Goal: Task Accomplishment & Management: Use online tool/utility

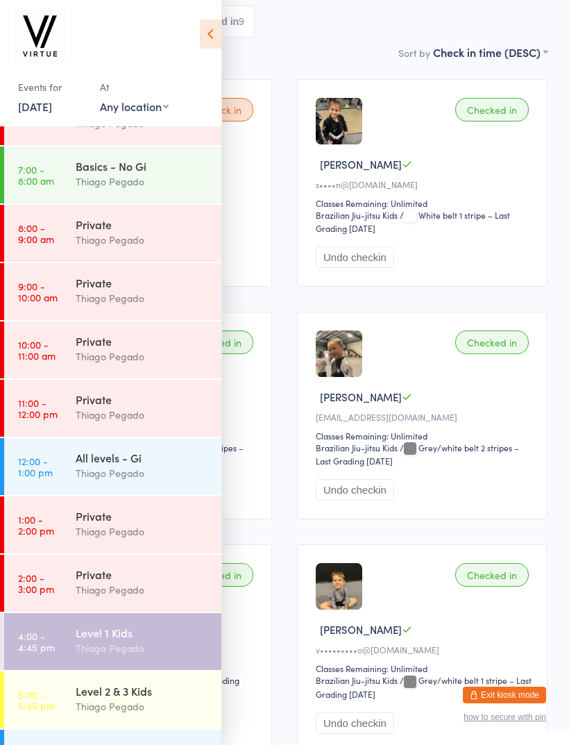
scroll to position [95, 0]
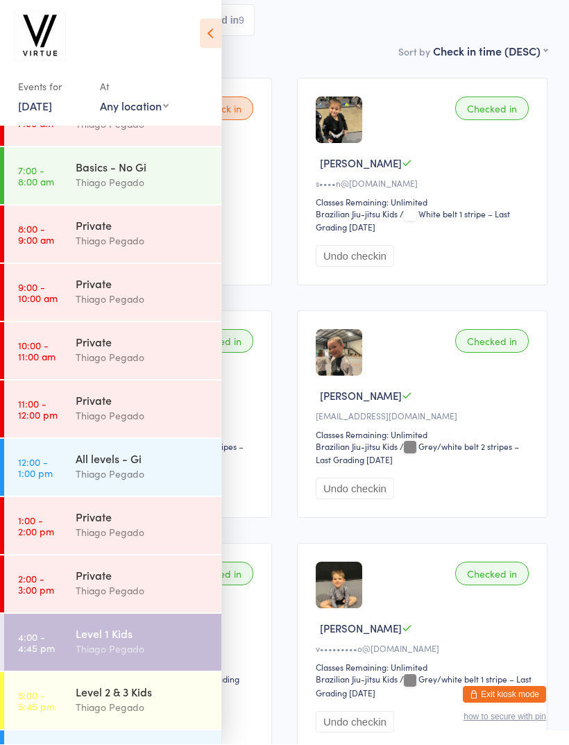
click at [97, 692] on div "Level 2 & 3 Kids" at bounding box center [143, 692] width 134 height 15
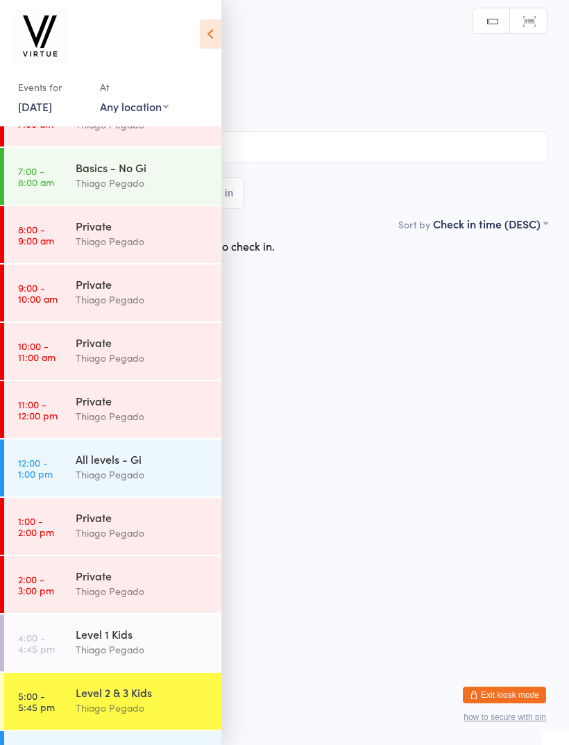
click at [213, 22] on icon at bounding box center [211, 33] width 22 height 29
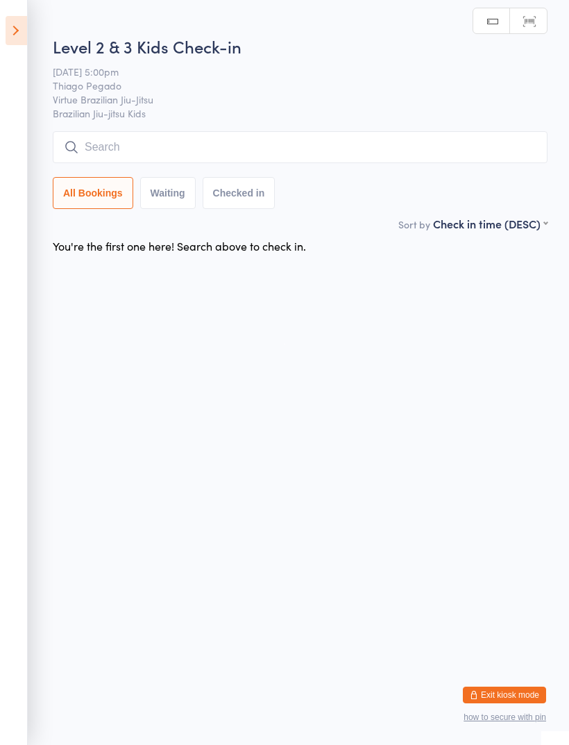
click at [191, 163] on input "search" at bounding box center [300, 147] width 495 height 32
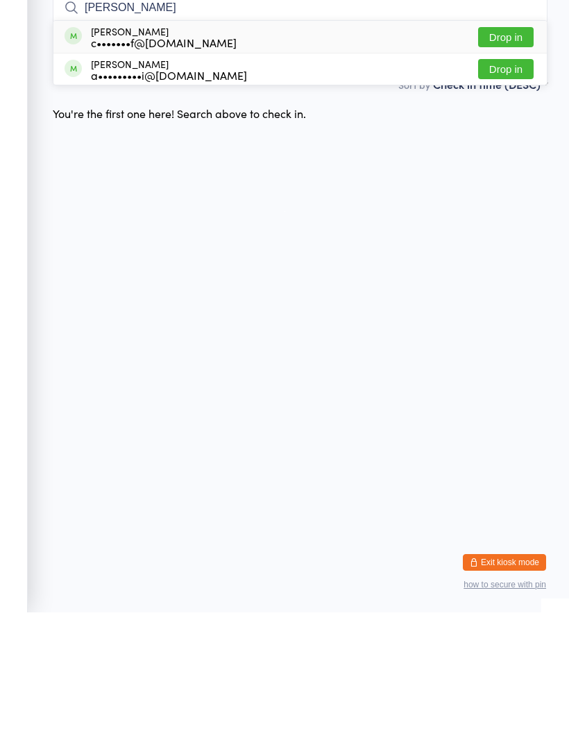
type input "Noah"
click at [514, 160] on button "Drop in" at bounding box center [506, 170] width 56 height 20
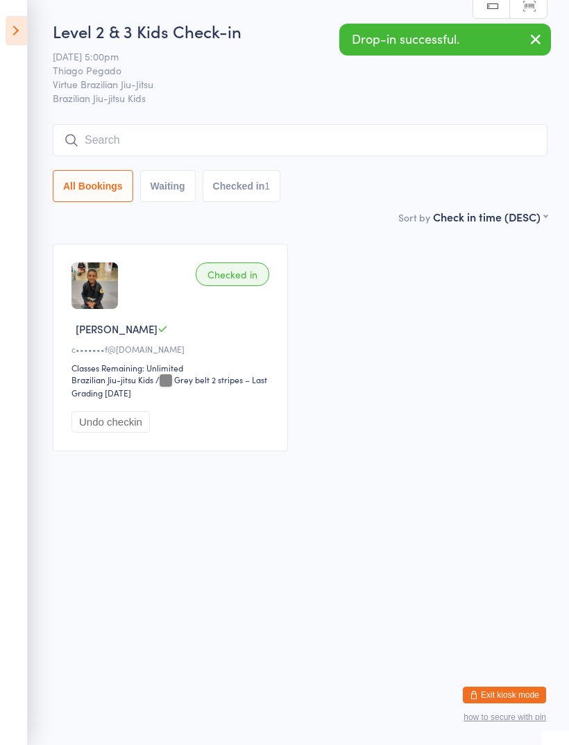
click at [438, 133] on input "search" at bounding box center [300, 140] width 495 height 32
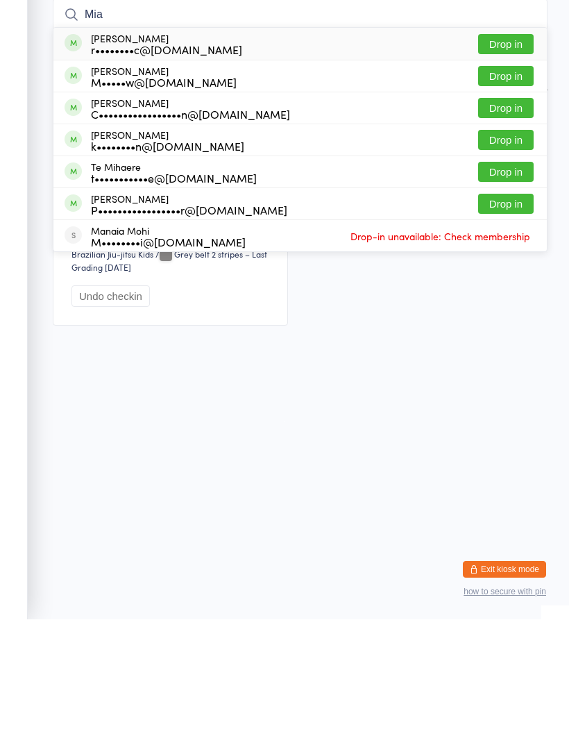
type input "Mia"
click at [521, 224] on button "Drop in" at bounding box center [506, 234] width 56 height 20
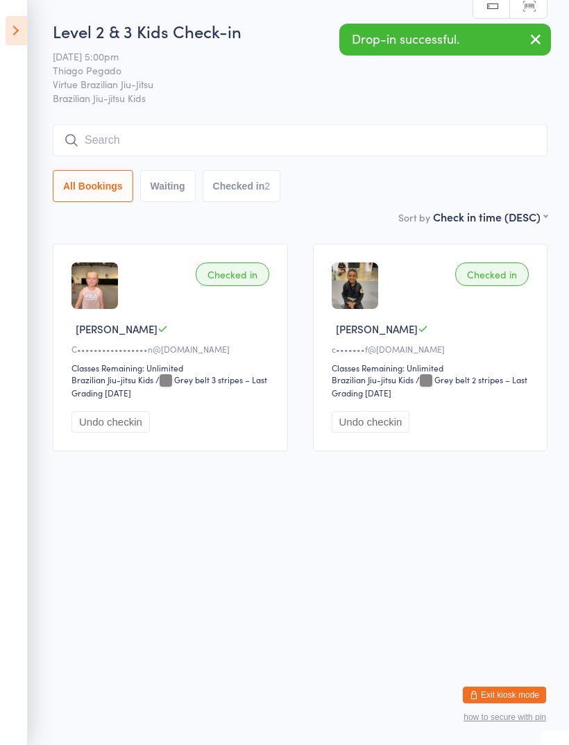
click at [463, 156] on input "search" at bounding box center [300, 140] width 495 height 32
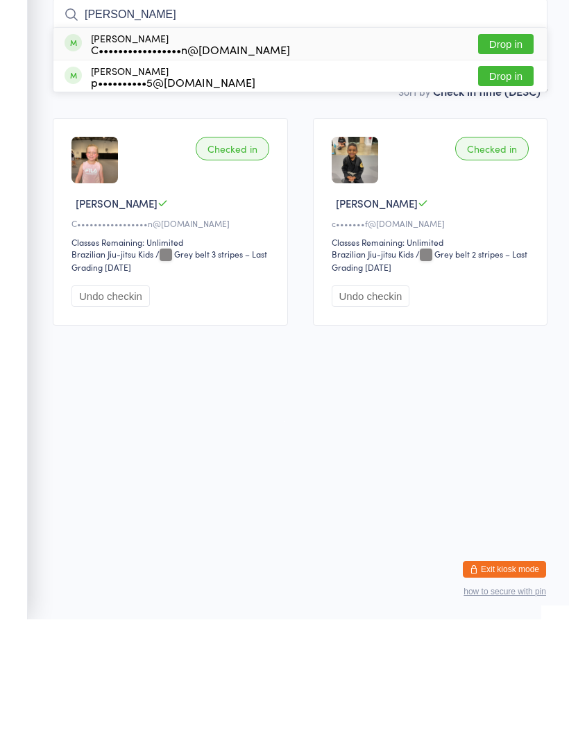
type input "Romeo"
click at [517, 160] on button "Drop in" at bounding box center [506, 170] width 56 height 20
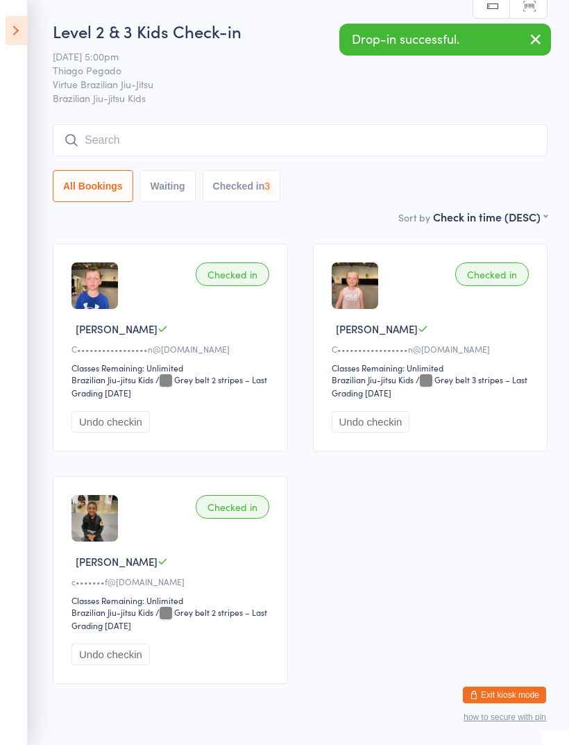
click at [433, 140] on input "search" at bounding box center [300, 140] width 495 height 32
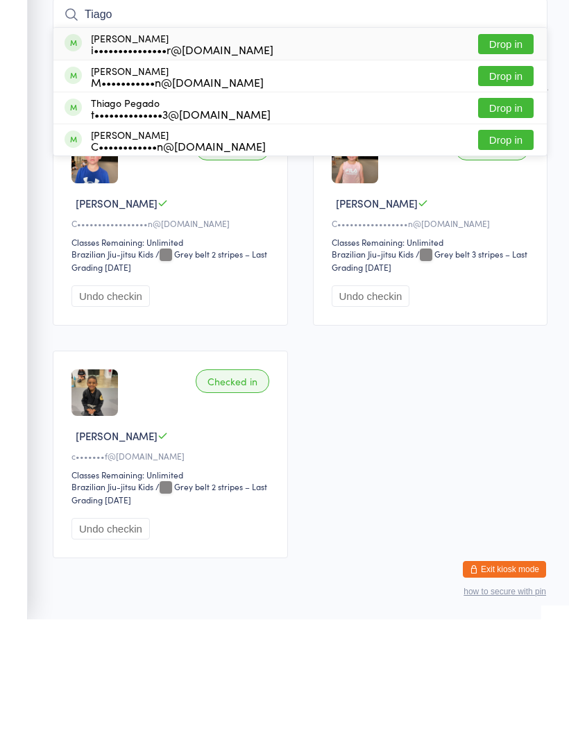
type input "Tiago"
click at [508, 160] on button "Drop in" at bounding box center [506, 170] width 56 height 20
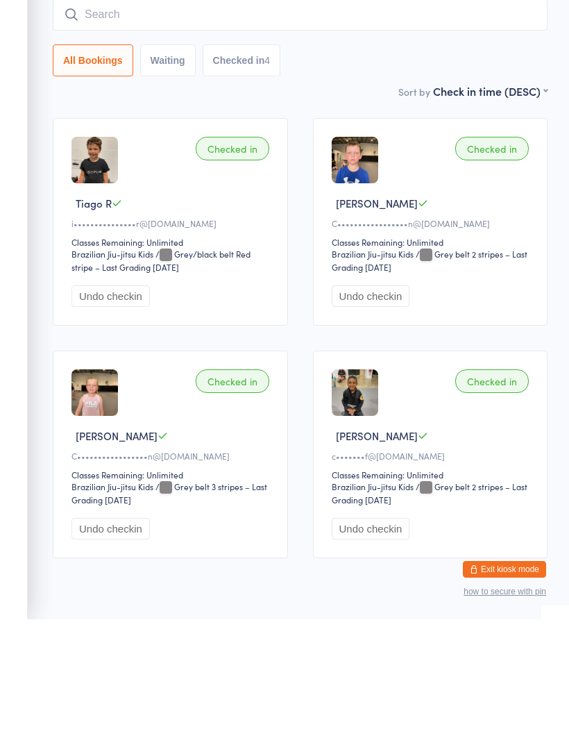
click at [471, 124] on input "search" at bounding box center [300, 140] width 495 height 32
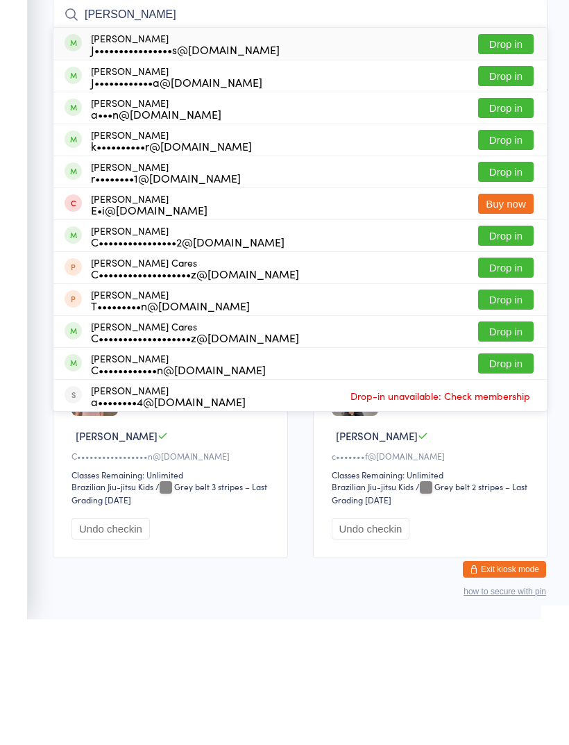
type input "Carlson"
click at [510, 192] on button "Drop in" at bounding box center [506, 202] width 56 height 20
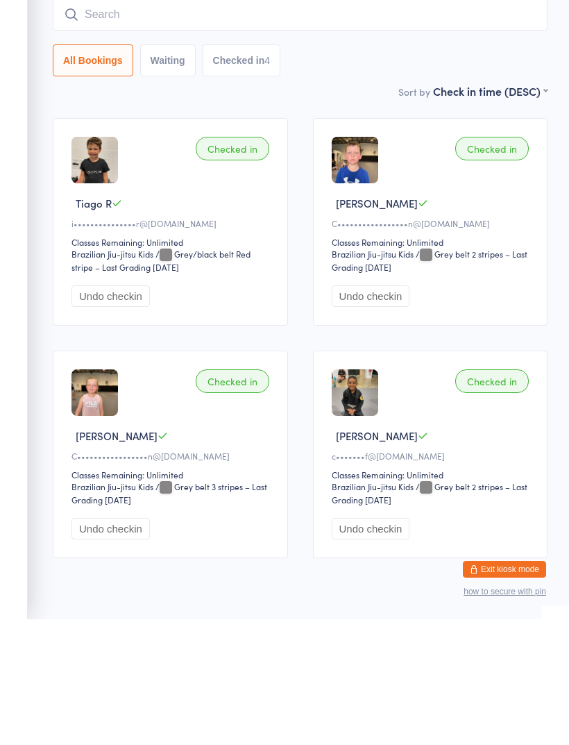
click at [511, 124] on input "search" at bounding box center [300, 140] width 495 height 32
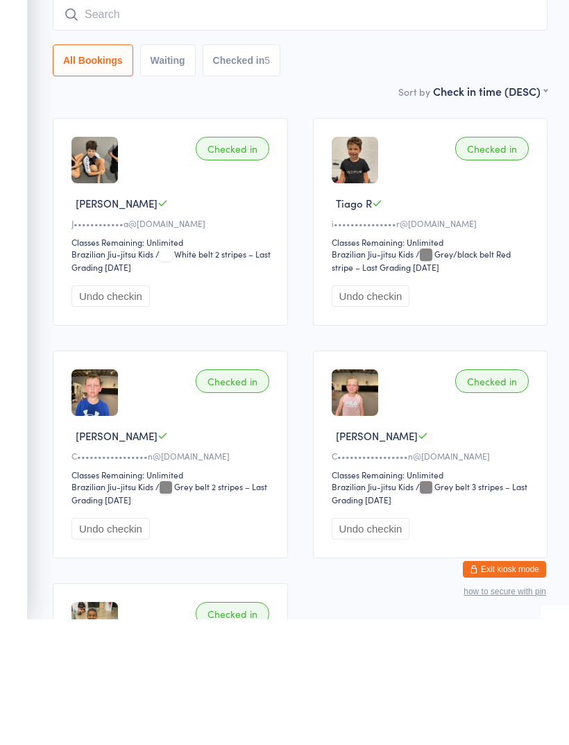
click at [392, 124] on input "search" at bounding box center [300, 140] width 495 height 32
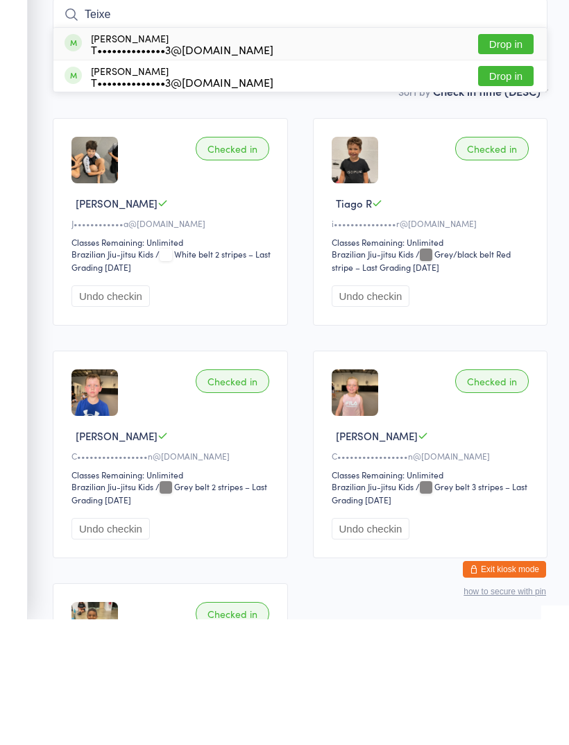
type input "Teixe"
click at [519, 160] on button "Drop in" at bounding box center [506, 170] width 56 height 20
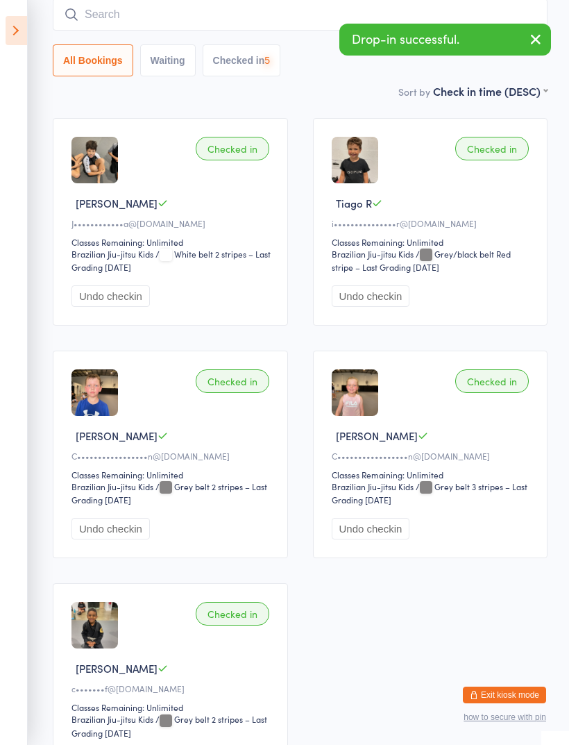
click at [471, 22] on input "search" at bounding box center [300, 15] width 495 height 32
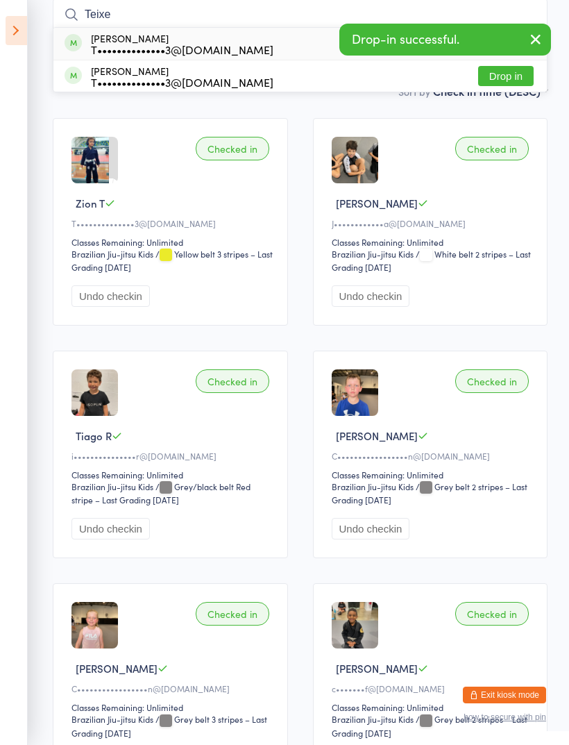
type input "Teixe"
click at [513, 77] on button "Drop in" at bounding box center [506, 76] width 56 height 20
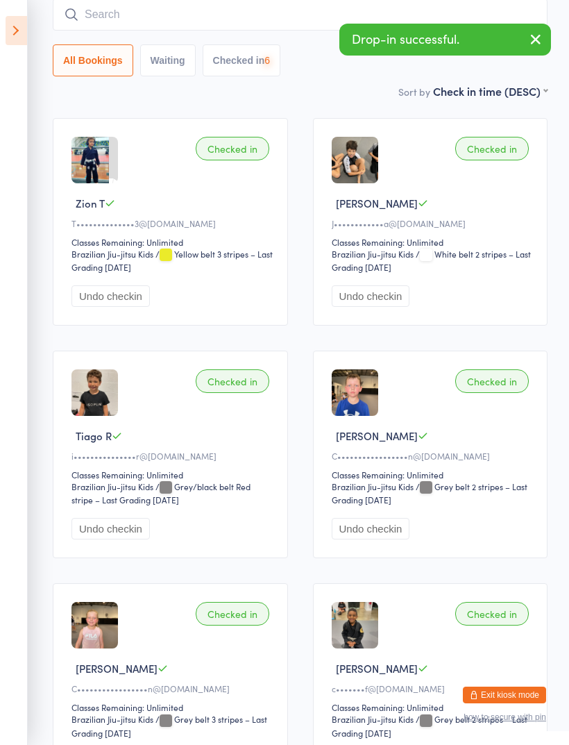
click at [306, 24] on input "search" at bounding box center [300, 15] width 495 height 32
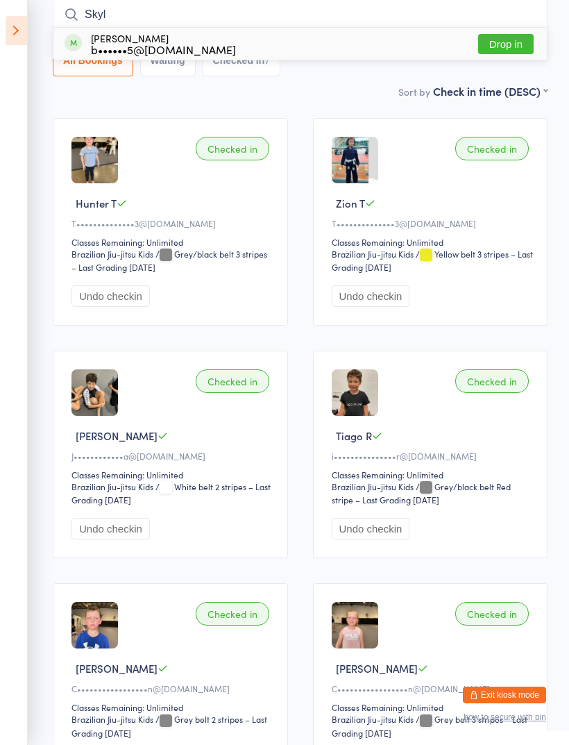
type input "Skyl"
click at [514, 50] on button "Drop in" at bounding box center [506, 44] width 56 height 20
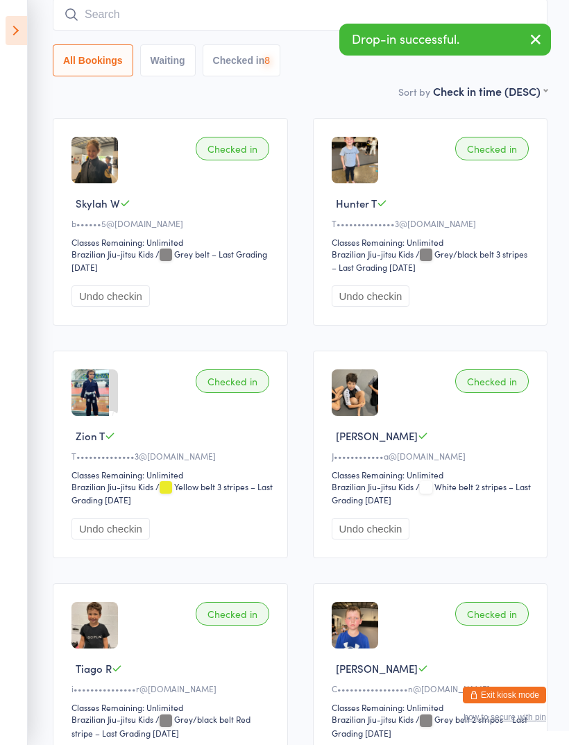
click at [286, 21] on input "search" at bounding box center [300, 15] width 495 height 32
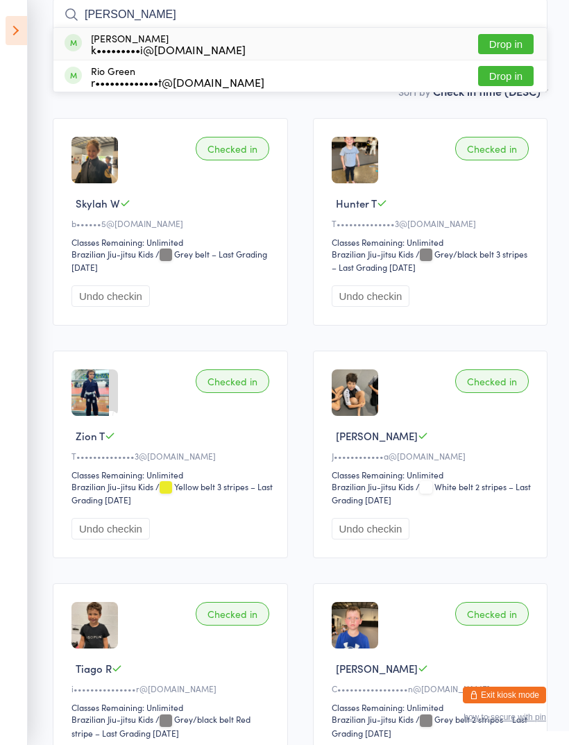
type input "Rick"
click at [514, 51] on button "Drop in" at bounding box center [506, 44] width 56 height 20
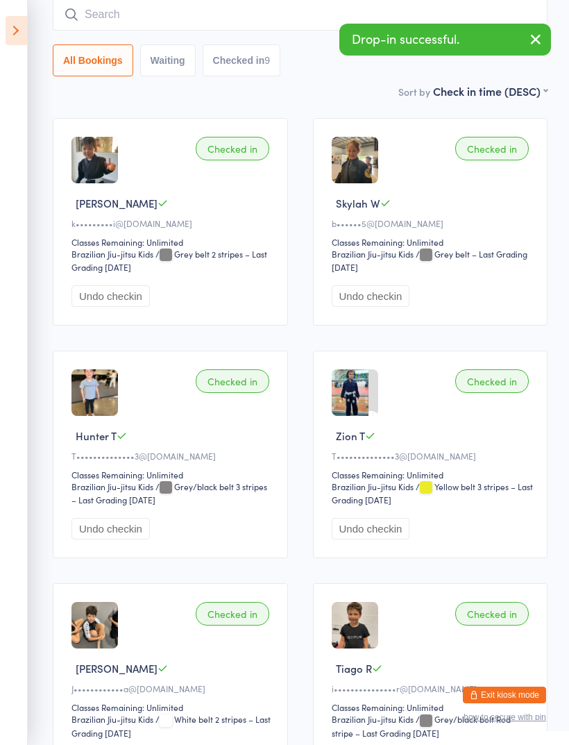
click at [301, 11] on input "search" at bounding box center [300, 15] width 495 height 32
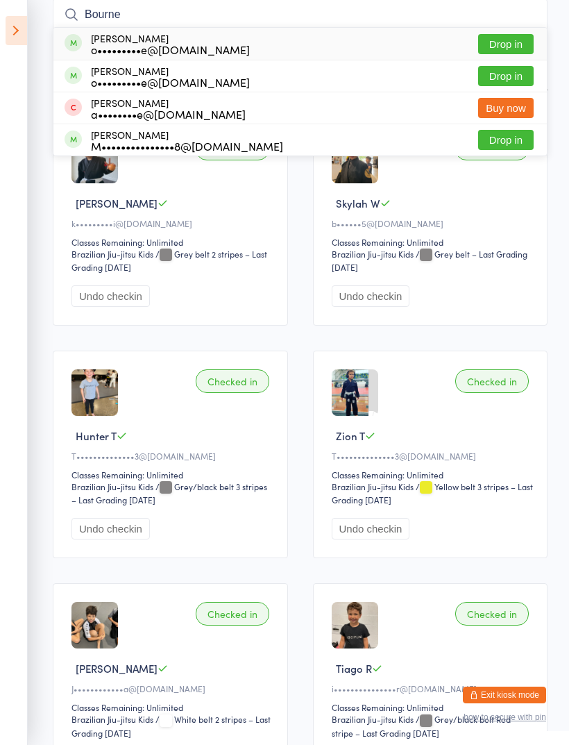
type input "Bourne"
click at [512, 82] on button "Drop in" at bounding box center [506, 76] width 56 height 20
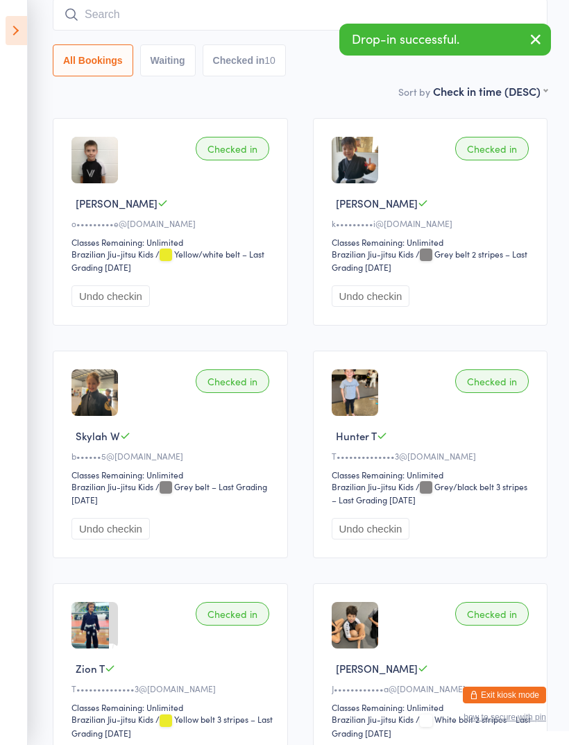
click at [273, 16] on input "search" at bounding box center [300, 15] width 495 height 32
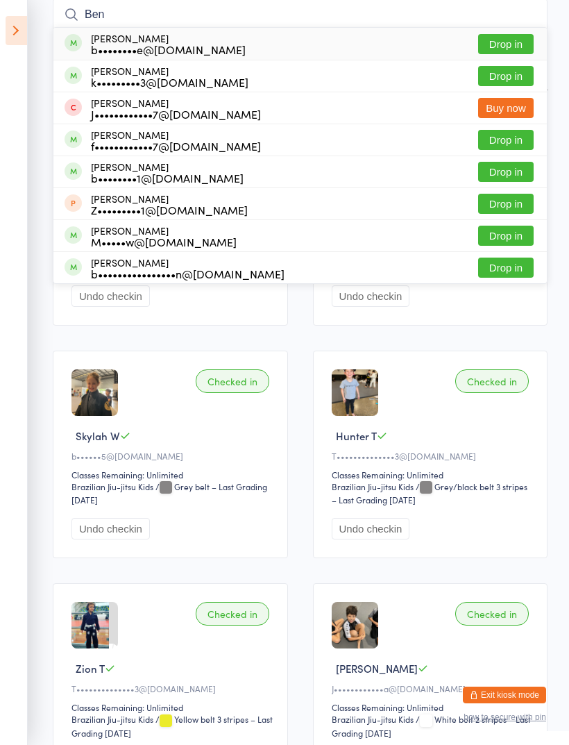
type input "Ben"
click at [512, 85] on button "Drop in" at bounding box center [506, 76] width 56 height 20
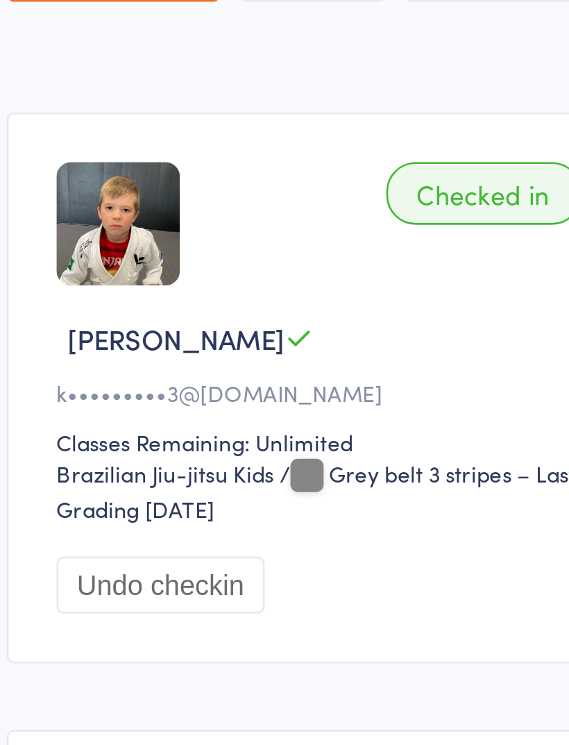
scroll to position [0, 0]
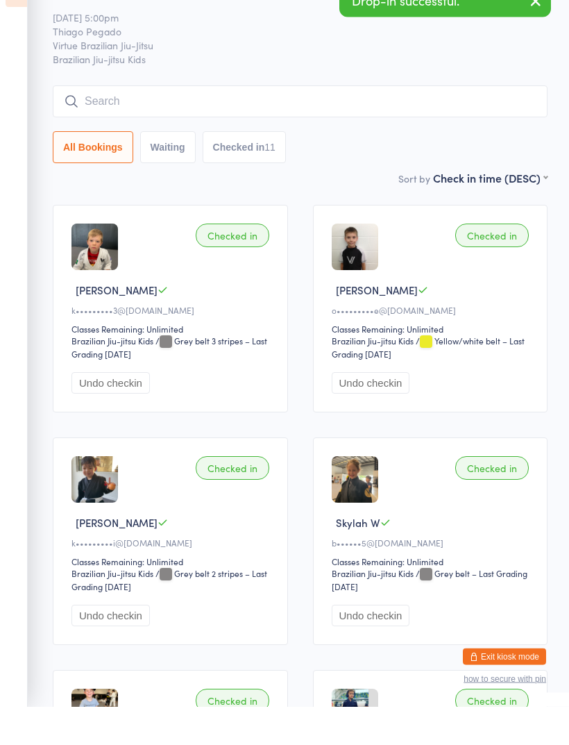
click at [394, 124] on input "search" at bounding box center [300, 140] width 495 height 32
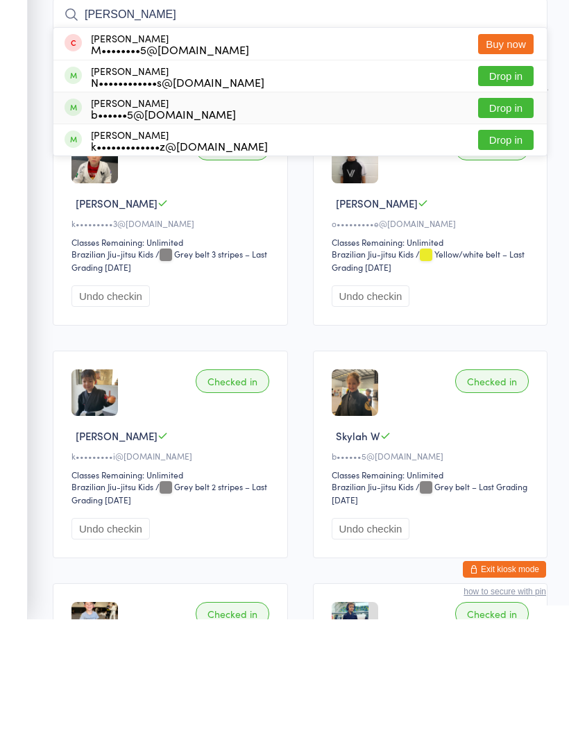
type input "Cruz"
click at [508, 224] on button "Drop in" at bounding box center [506, 234] width 56 height 20
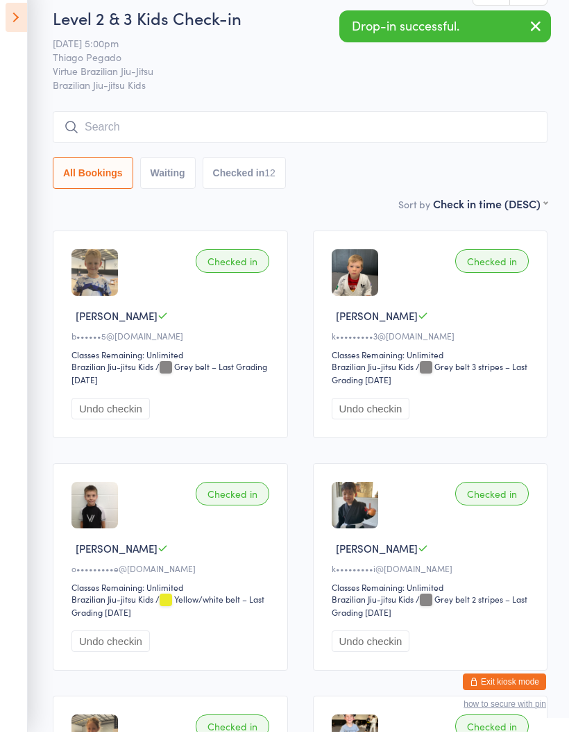
click at [430, 131] on input "search" at bounding box center [300, 140] width 495 height 32
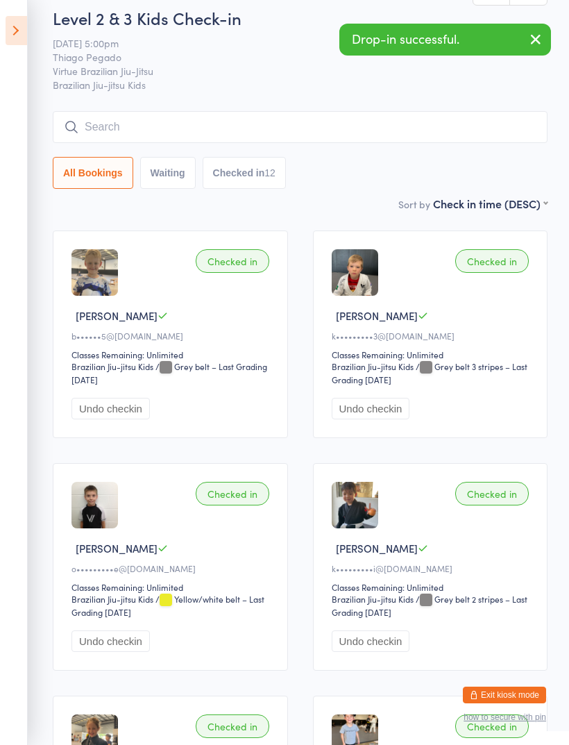
scroll to position [12, 0]
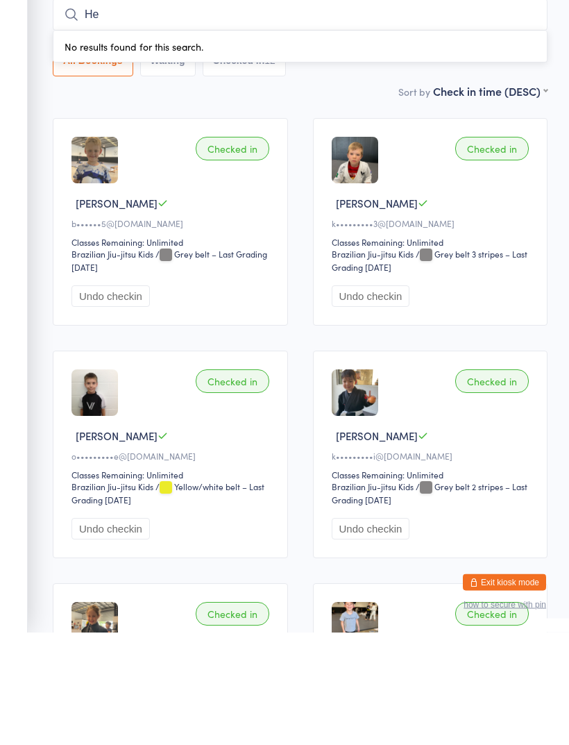
type input "H"
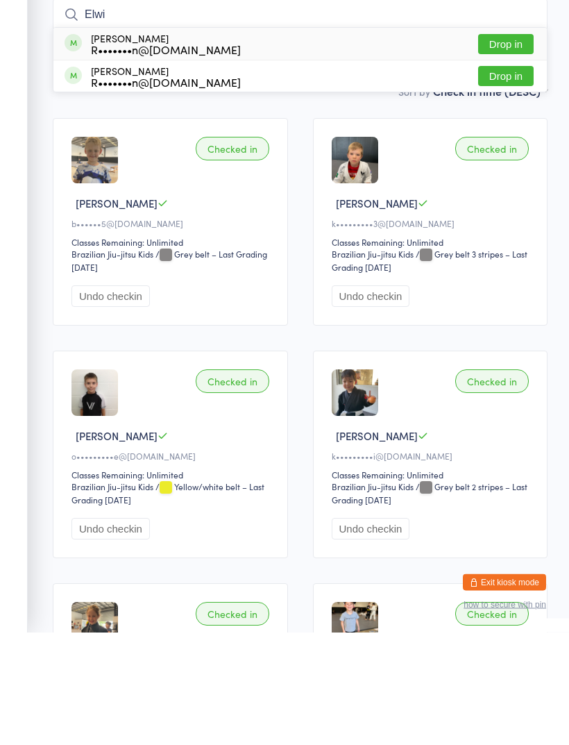
type input "Elwi"
click at [508, 147] on button "Drop in" at bounding box center [506, 157] width 56 height 20
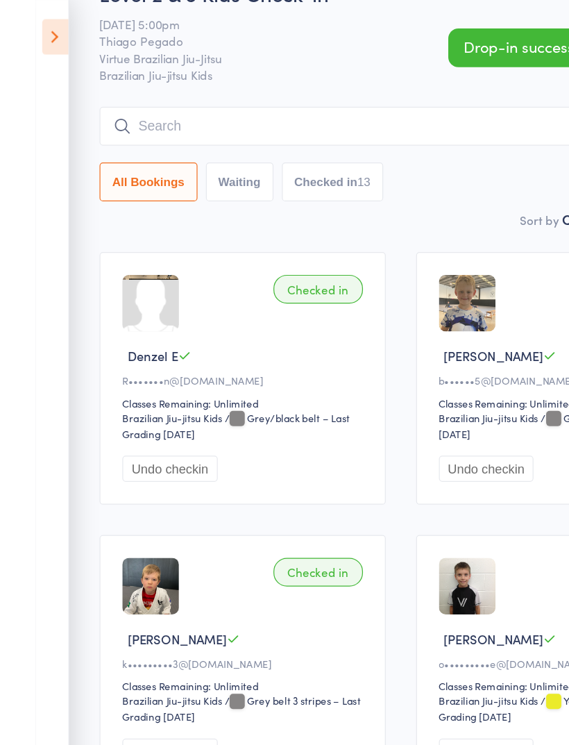
scroll to position [0, 0]
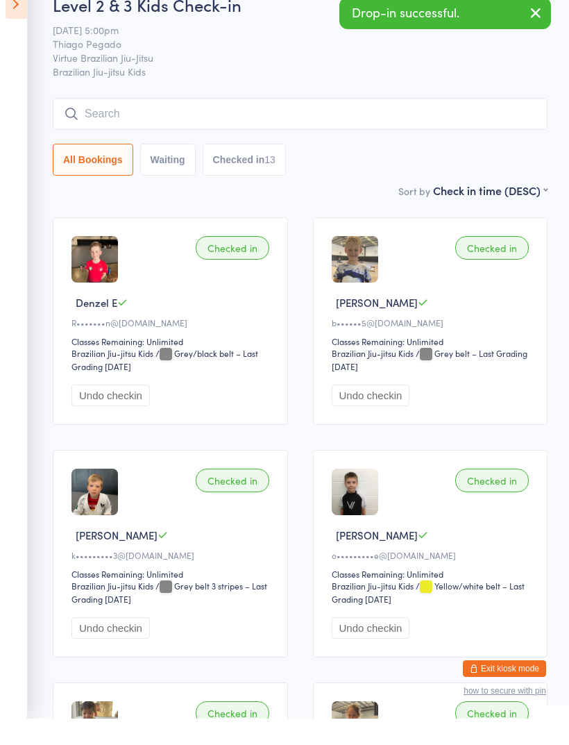
click at [458, 124] on input "search" at bounding box center [300, 140] width 495 height 32
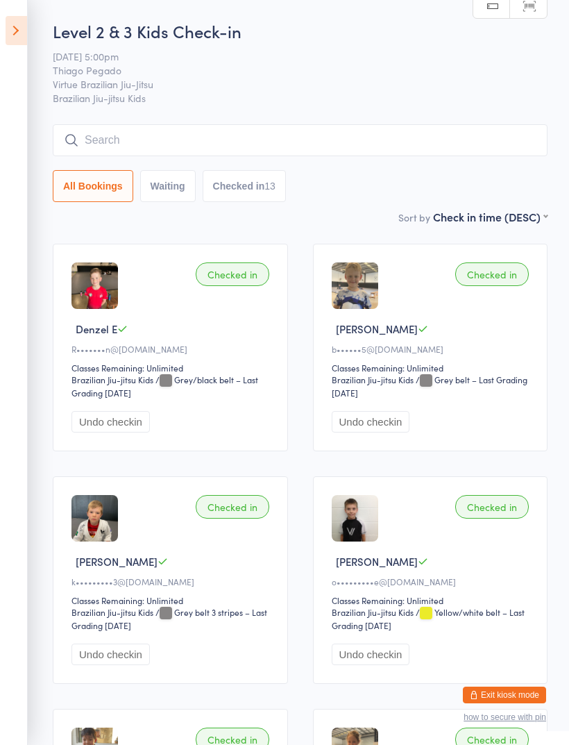
click at [20, 32] on icon at bounding box center [17, 30] width 22 height 29
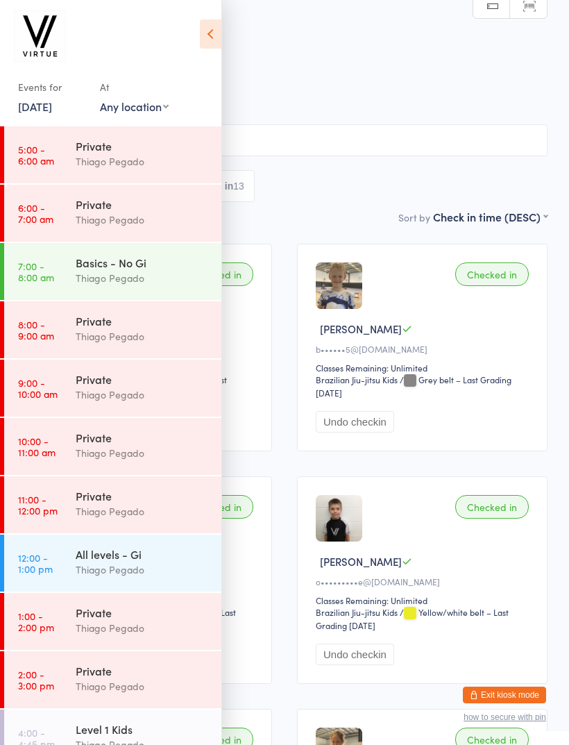
click at [129, 114] on select "Any location Virtue Brazilian Jiu-Jitsu" at bounding box center [134, 106] width 69 height 15
click at [215, 37] on icon at bounding box center [211, 33] width 22 height 29
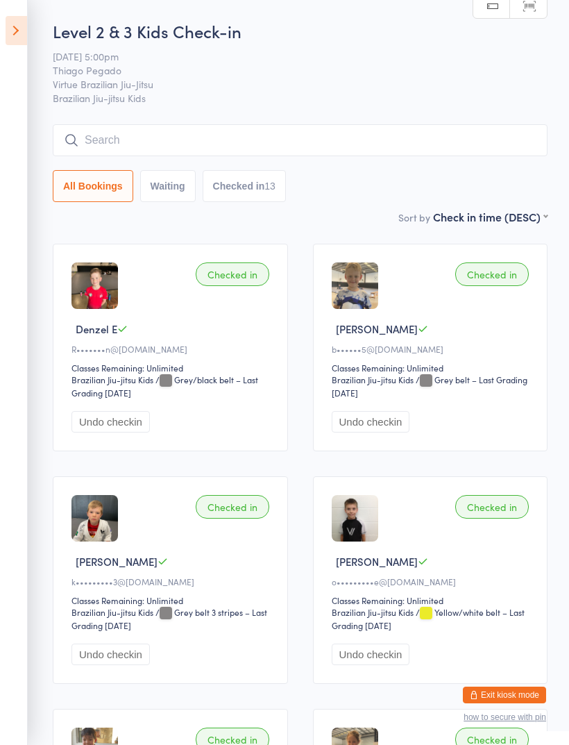
click at [138, 151] on input "search" at bounding box center [300, 140] width 495 height 32
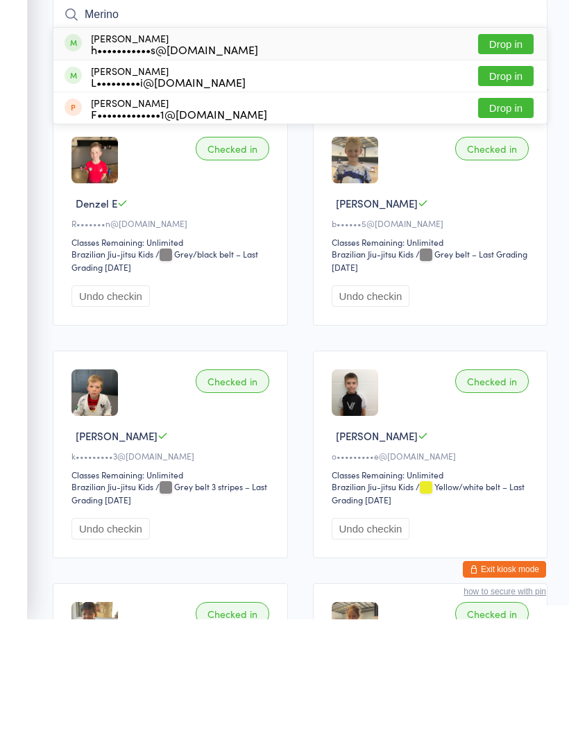
type input "Merino"
click at [512, 160] on button "Drop in" at bounding box center [506, 170] width 56 height 20
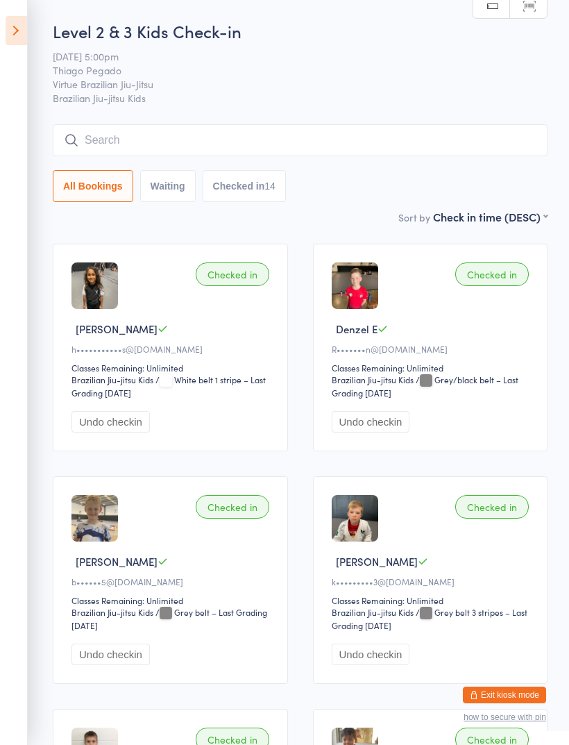
click at [516, 692] on button "Exit kiosk mode" at bounding box center [504, 695] width 83 height 17
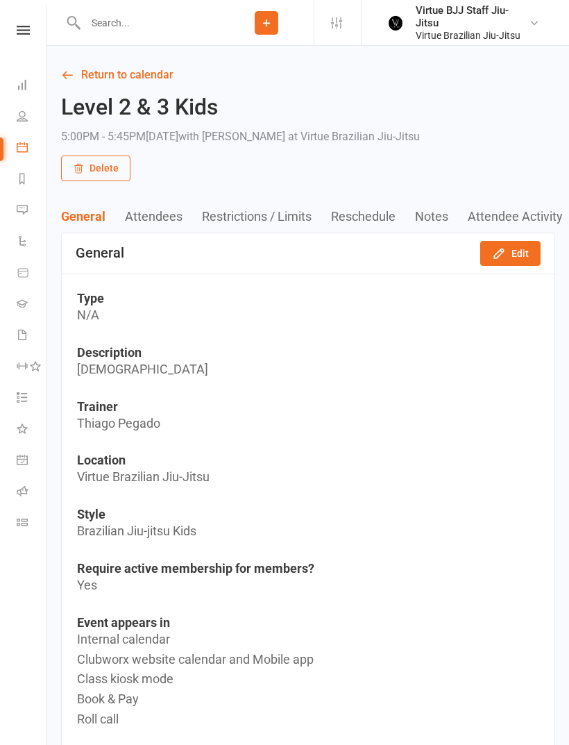
click at [28, 300] on link "Gradings" at bounding box center [32, 305] width 31 height 31
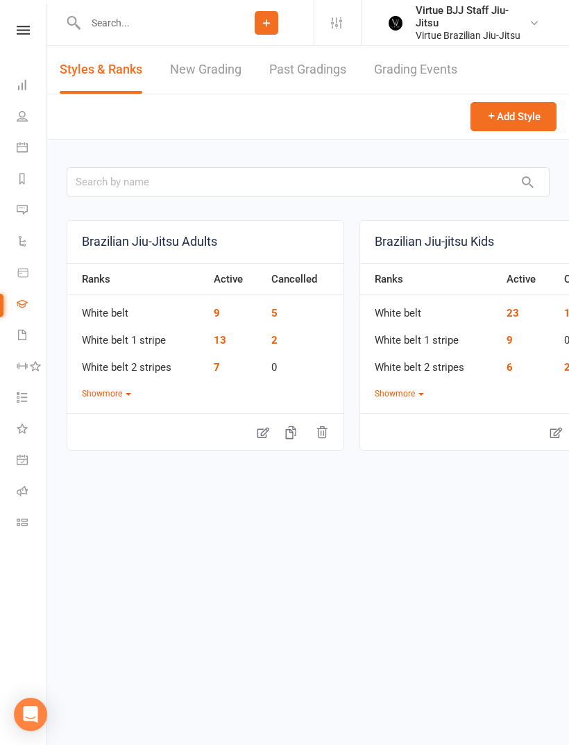
click at [220, 67] on link "New Grading" at bounding box center [206, 70] width 72 height 48
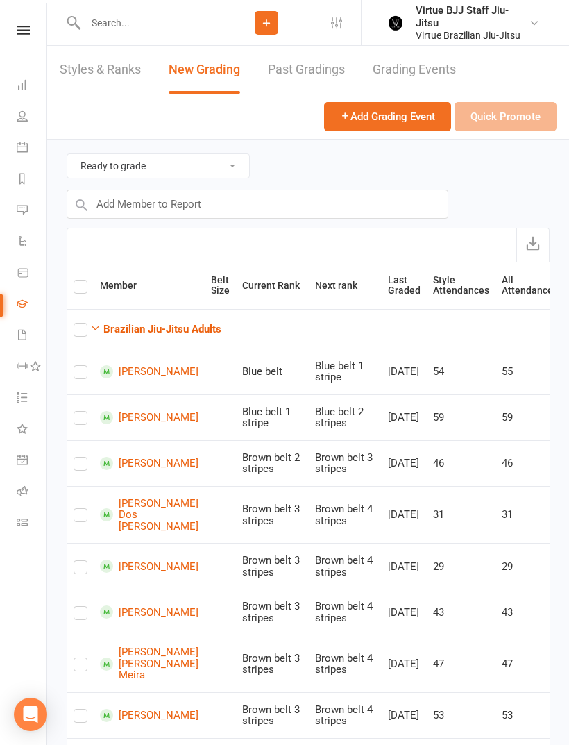
click at [205, 334] on button "Brazilian Jiu-Jitsu Adults" at bounding box center [155, 329] width 131 height 17
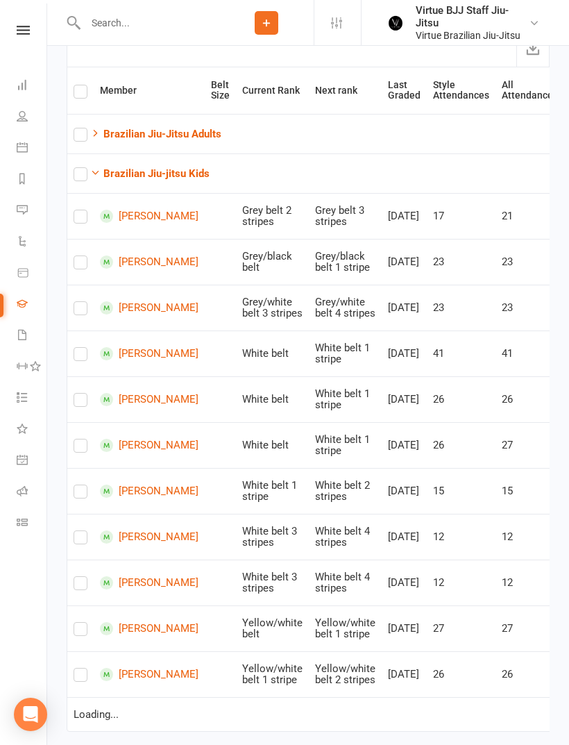
scroll to position [179, 0]
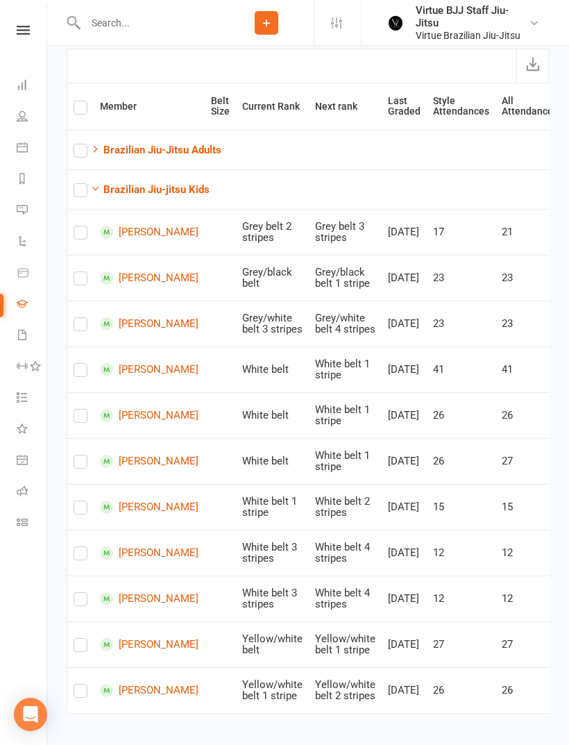
click at [19, 518] on icon at bounding box center [22, 522] width 11 height 11
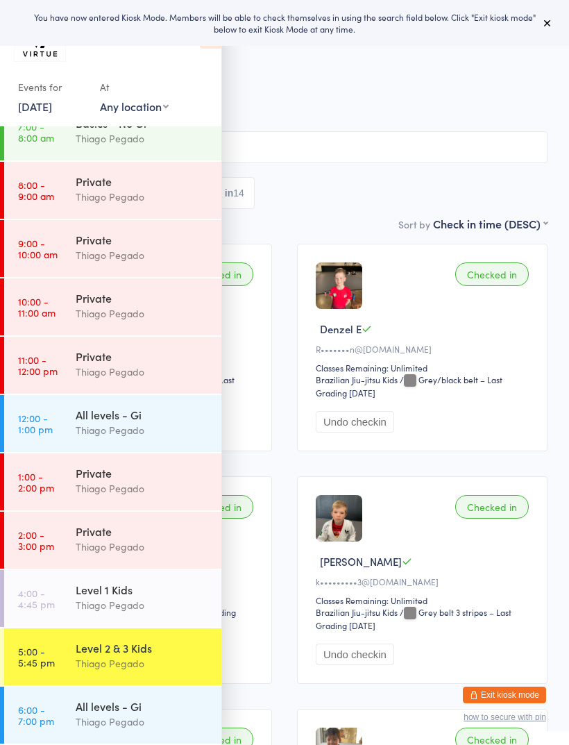
scroll to position [140, 0]
click at [135, 653] on div "Level 2 & 3 Kids" at bounding box center [143, 647] width 134 height 15
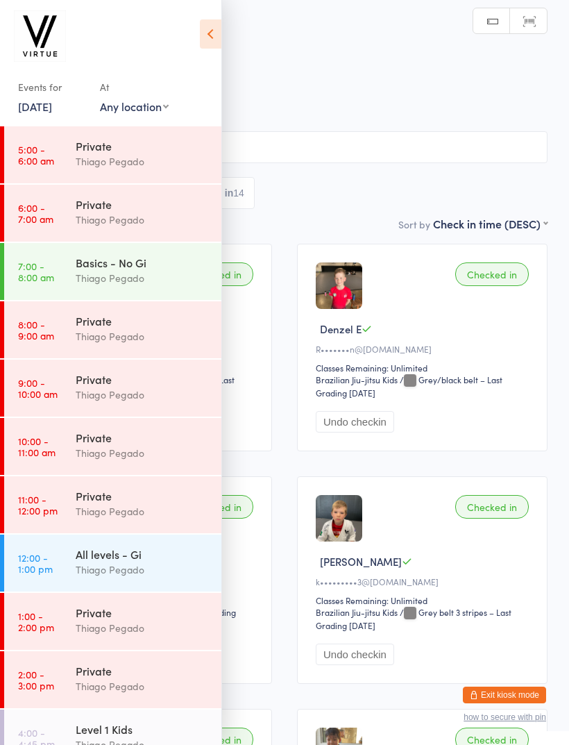
click at [211, 41] on icon at bounding box center [211, 33] width 22 height 29
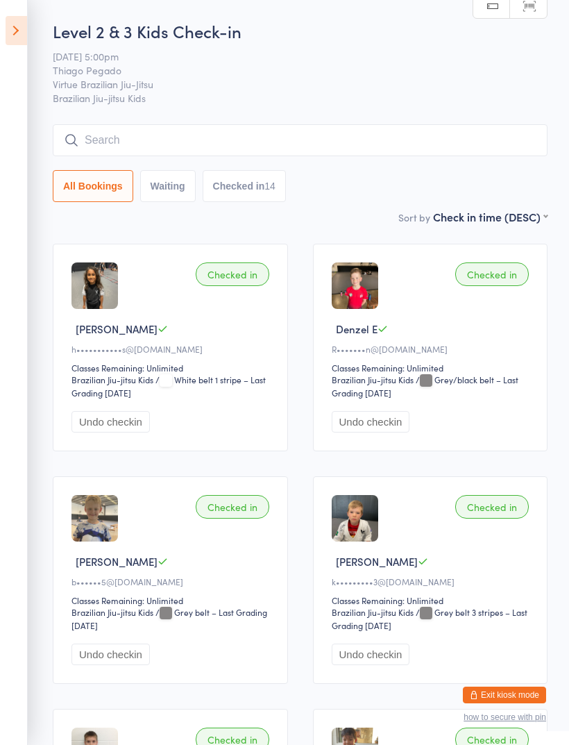
click at [329, 142] on input "search" at bounding box center [300, 140] width 495 height 32
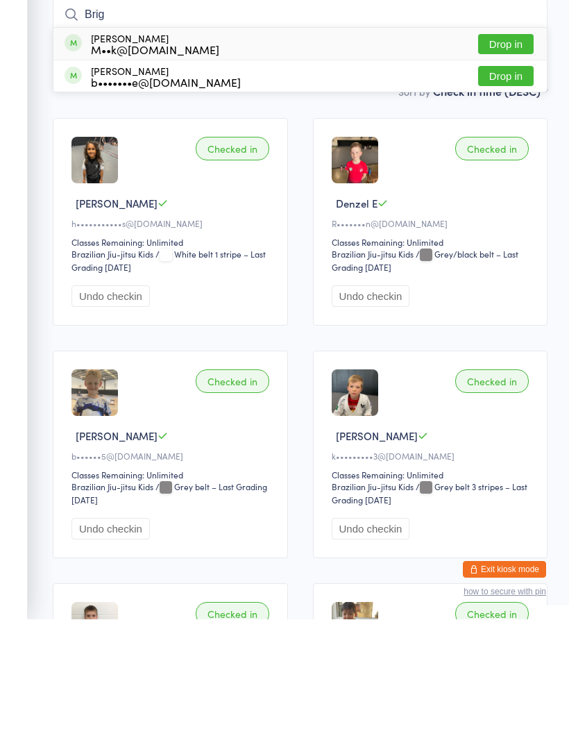
type input "Brig"
click at [524, 160] on button "Drop in" at bounding box center [506, 170] width 56 height 20
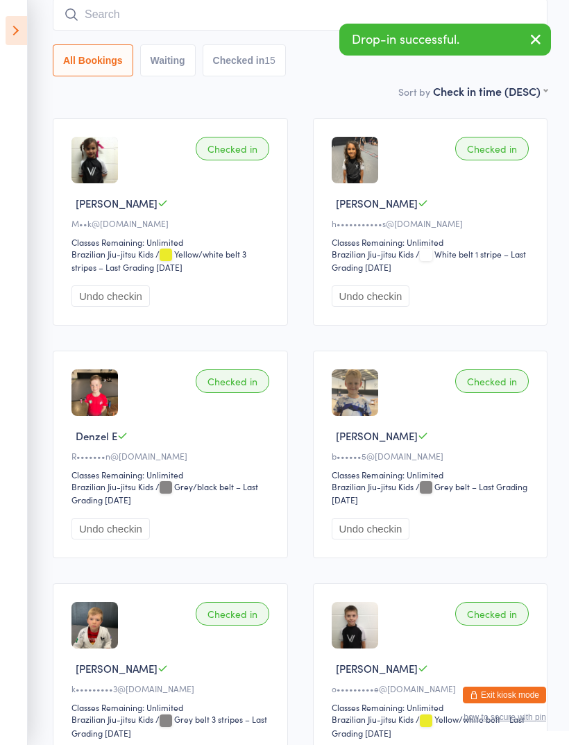
click at [313, 24] on input "search" at bounding box center [300, 15] width 495 height 32
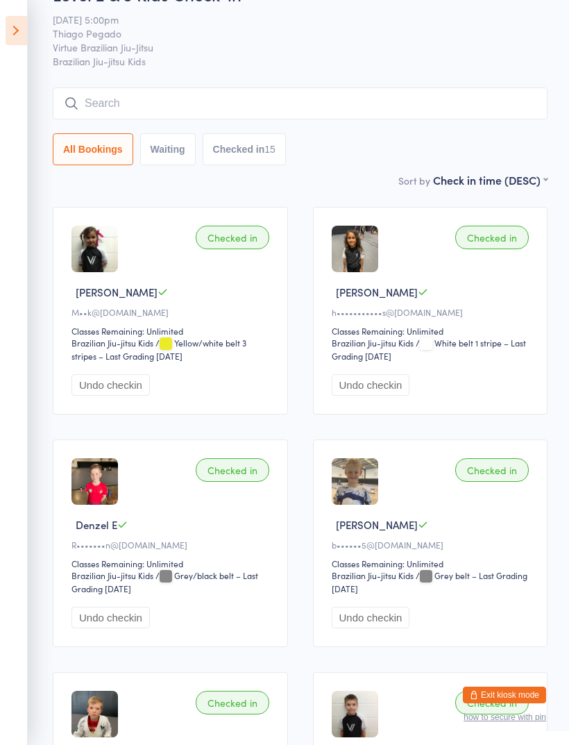
scroll to position [0, 0]
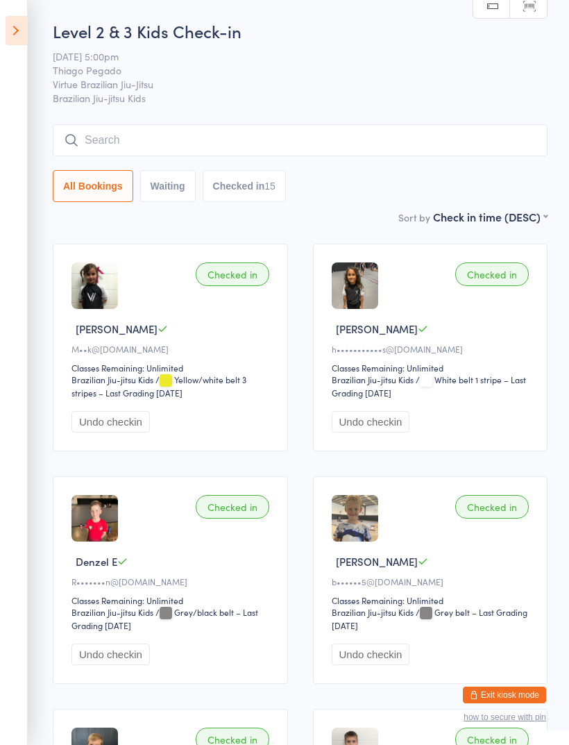
click at [21, 29] on icon at bounding box center [17, 30] width 22 height 29
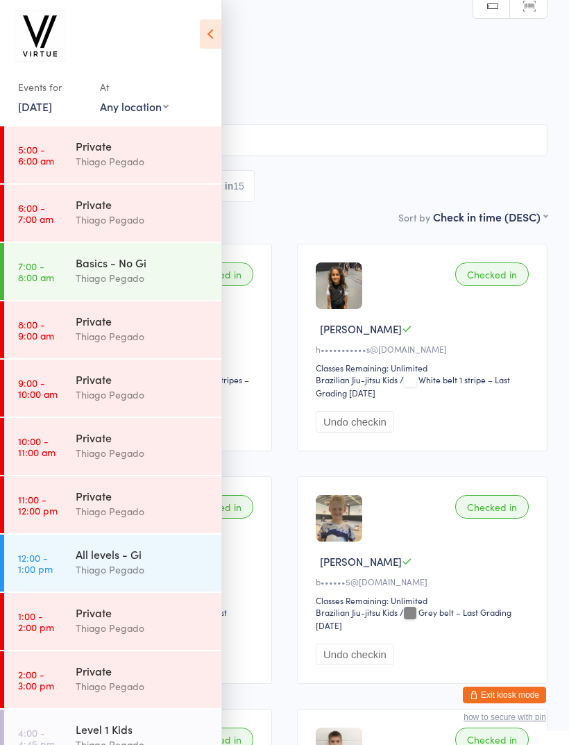
click at [51, 110] on link "[DATE]" at bounding box center [35, 106] width 34 height 15
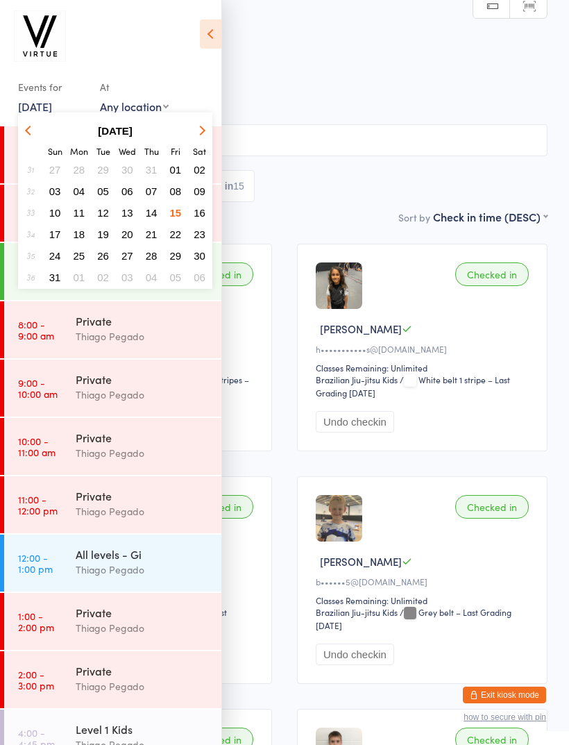
click at [179, 194] on span "08" at bounding box center [176, 191] width 12 height 12
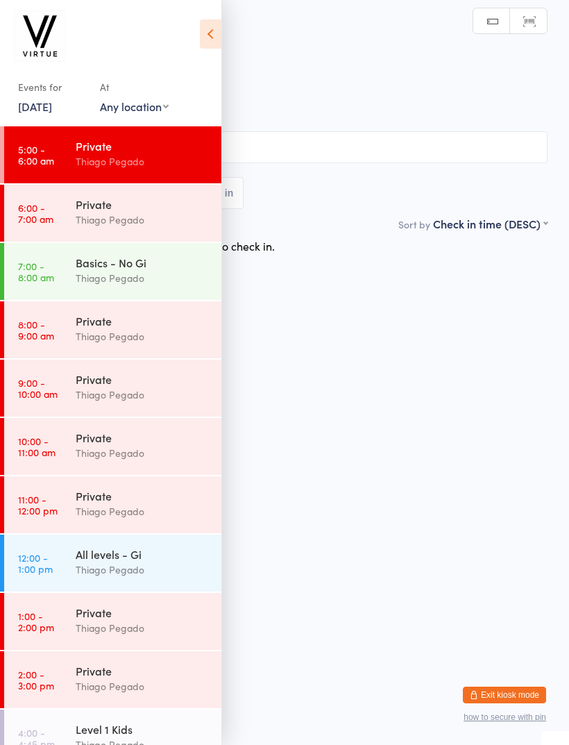
click at [214, 31] on icon at bounding box center [211, 33] width 22 height 29
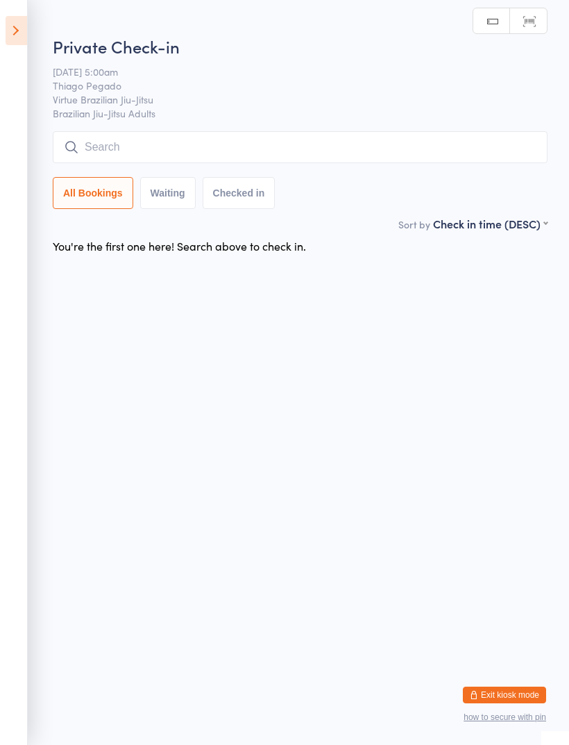
click at [19, 31] on icon at bounding box center [17, 30] width 22 height 29
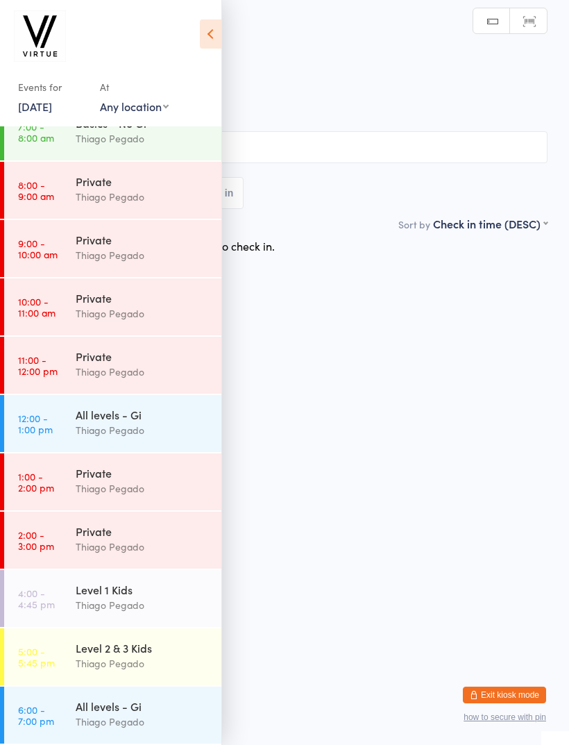
scroll to position [140, 0]
click at [139, 658] on div "Thiago Pegado" at bounding box center [143, 663] width 134 height 16
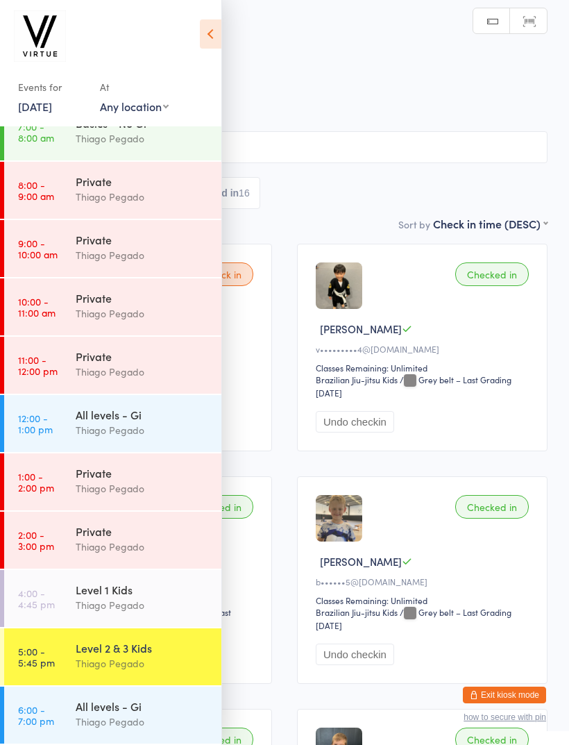
click at [221, 40] on icon at bounding box center [211, 33] width 22 height 29
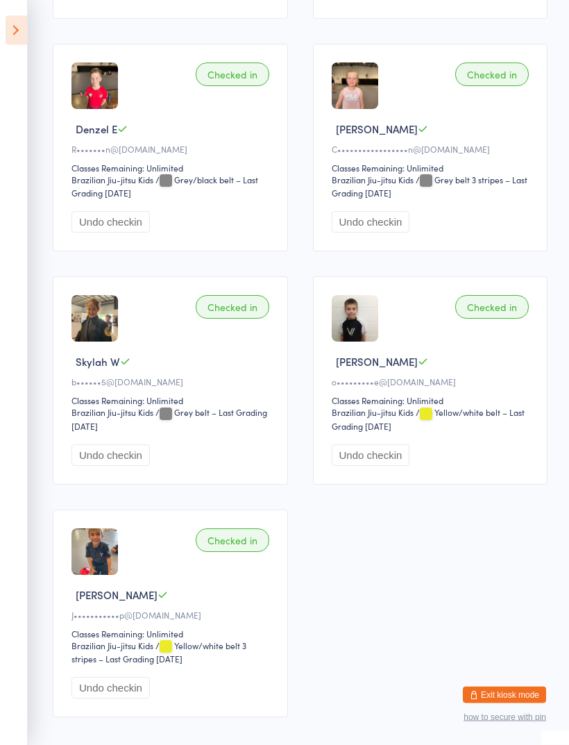
scroll to position [1597, 0]
click at [18, 36] on icon at bounding box center [17, 30] width 22 height 29
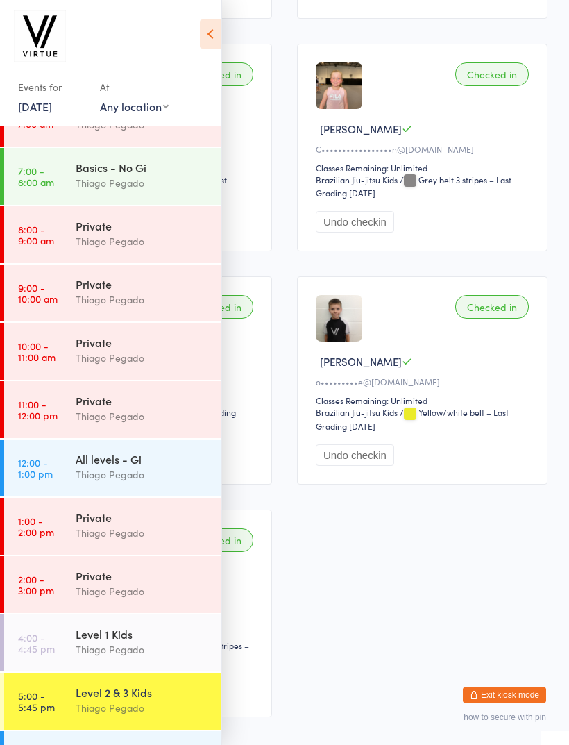
click at [35, 110] on link "8 Aug, 2025" at bounding box center [35, 106] width 34 height 15
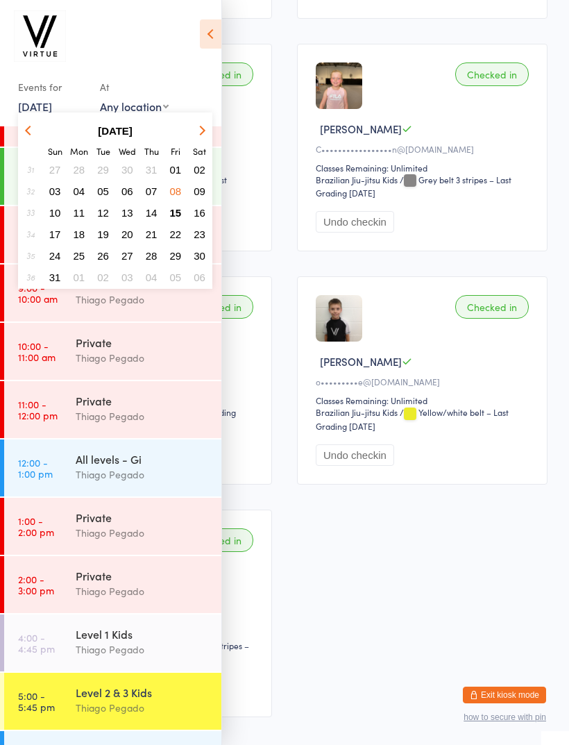
click at [81, 196] on span "04" at bounding box center [80, 191] width 12 height 12
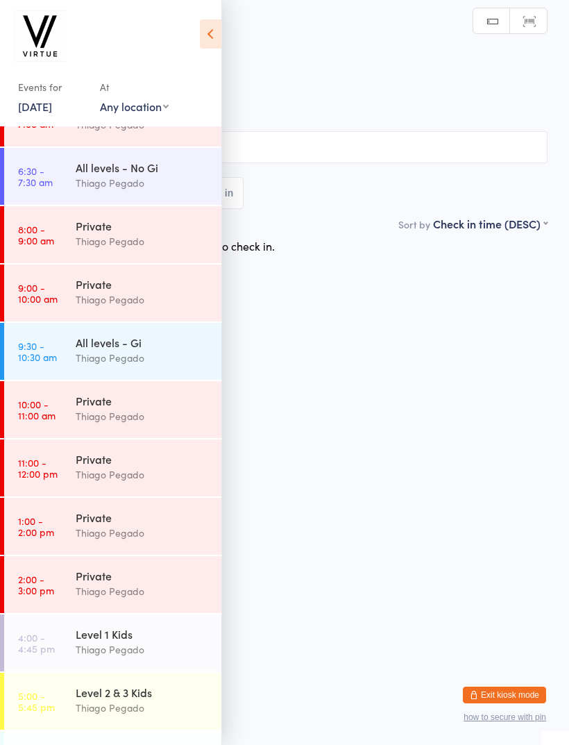
click at [75, 711] on link "5:00 - 5:45 pm Level 2 & 3 Kids Thiago Pegado" at bounding box center [112, 701] width 217 height 57
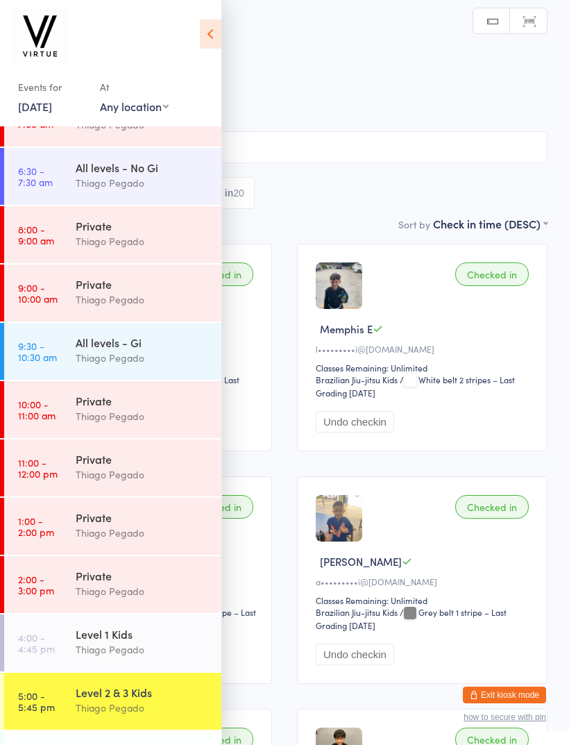
click at [206, 36] on icon at bounding box center [211, 33] width 22 height 29
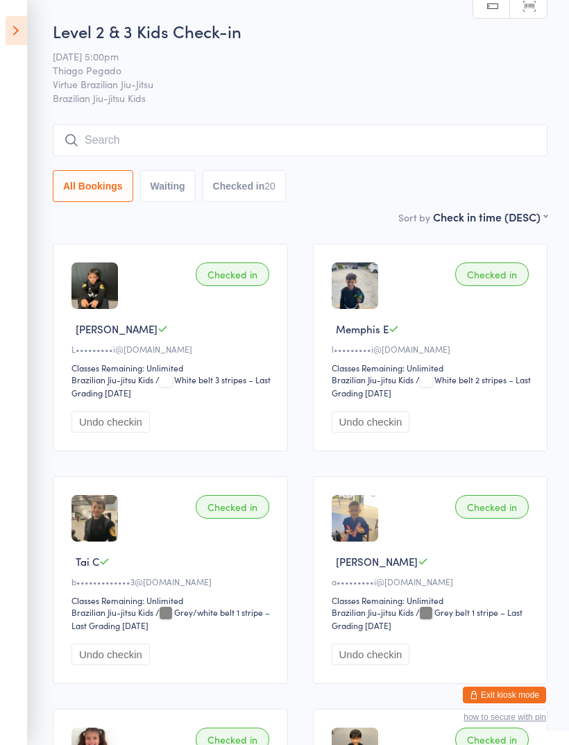
click at [19, 40] on icon at bounding box center [17, 30] width 22 height 29
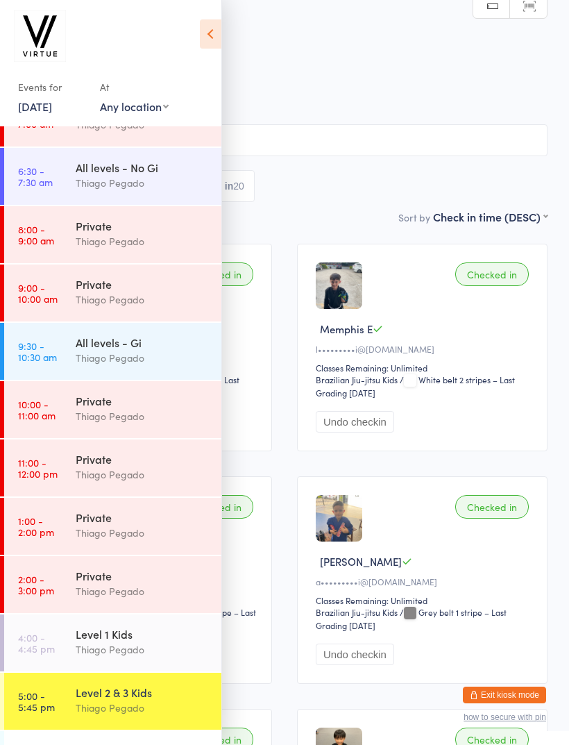
click at [195, 23] on div "Events for 4 Aug, 2025 D Aug, YYYY August 2025 Sun Mon Tue Wed Thu Fri Sat 31 2…" at bounding box center [110, 65] width 221 height 131
click at [209, 25] on icon at bounding box center [211, 33] width 22 height 29
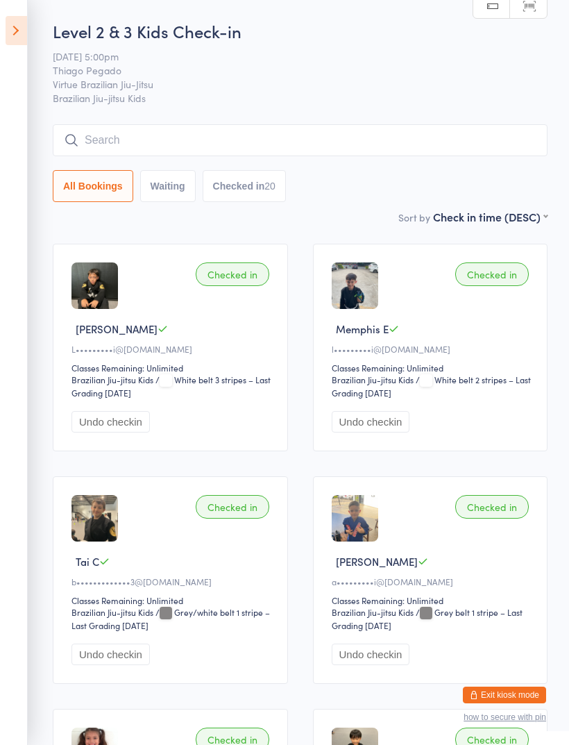
click at [22, 33] on icon at bounding box center [17, 30] width 22 height 29
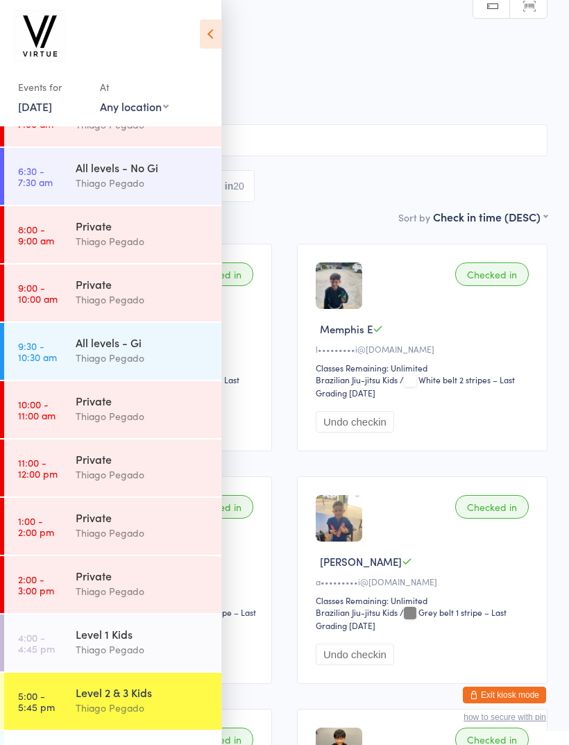
click at [51, 105] on link "4 Aug, 2025" at bounding box center [35, 106] width 34 height 15
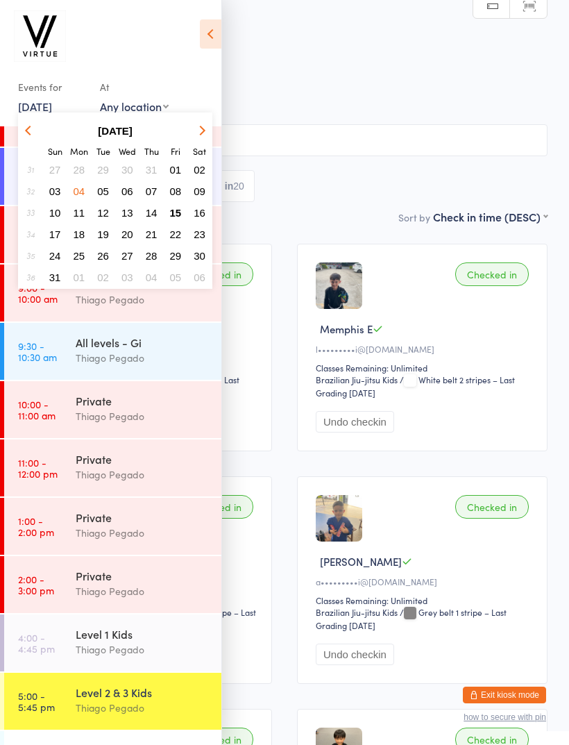
click at [175, 217] on span "15" at bounding box center [176, 213] width 12 height 12
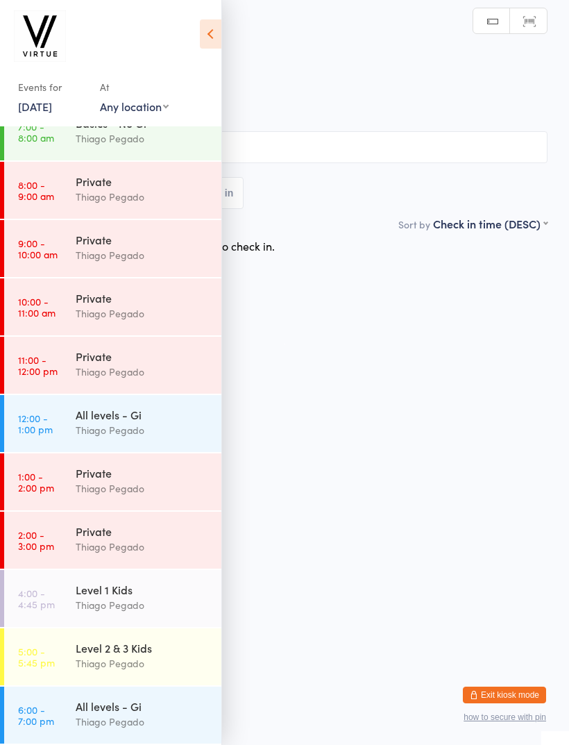
scroll to position [140, 0]
click at [215, 35] on icon at bounding box center [211, 33] width 22 height 29
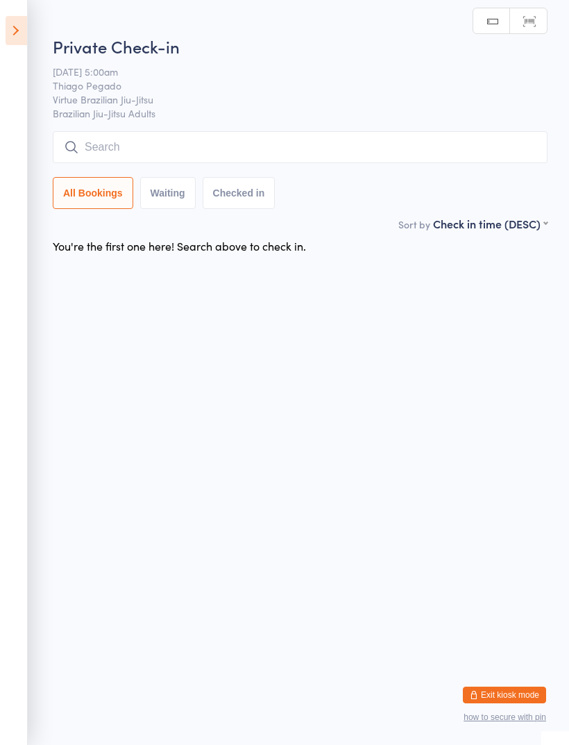
click at [26, 33] on icon at bounding box center [17, 30] width 22 height 29
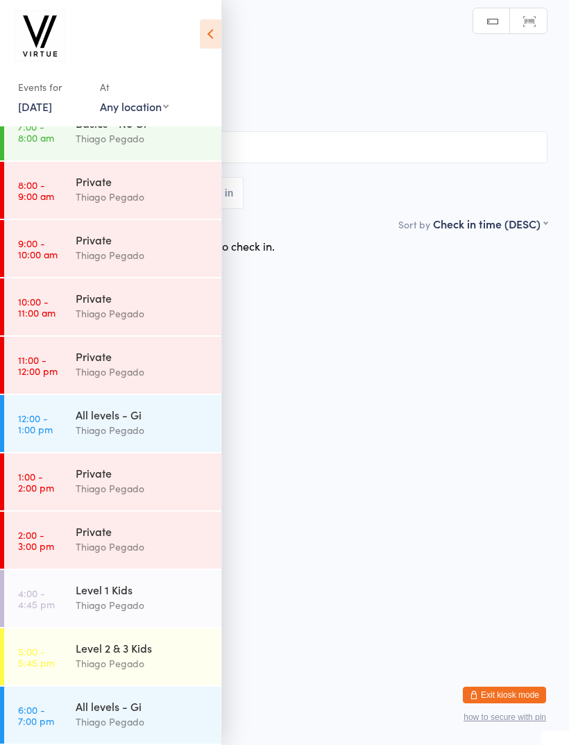
click at [83, 658] on div "Thiago Pegado" at bounding box center [143, 663] width 134 height 16
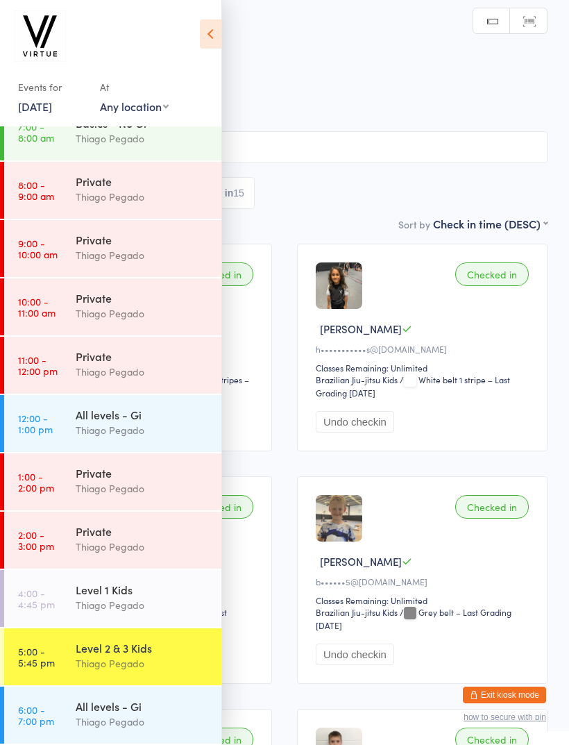
click at [209, 32] on icon at bounding box center [211, 33] width 22 height 29
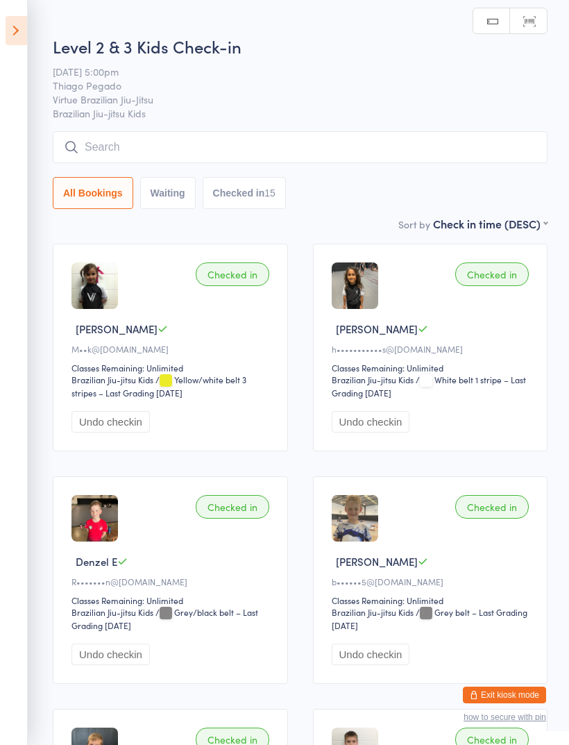
click at [117, 156] on input "search" at bounding box center [300, 147] width 495 height 32
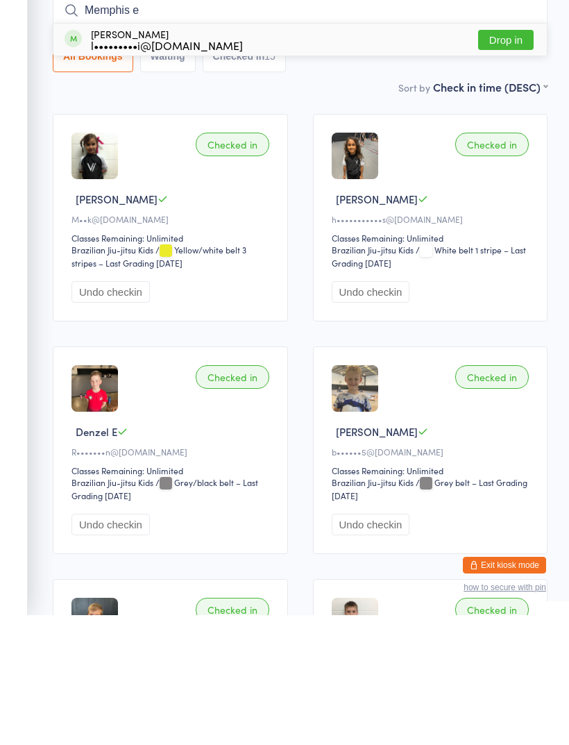
type input "Memphis e"
click at [510, 160] on button "Drop in" at bounding box center [506, 170] width 56 height 20
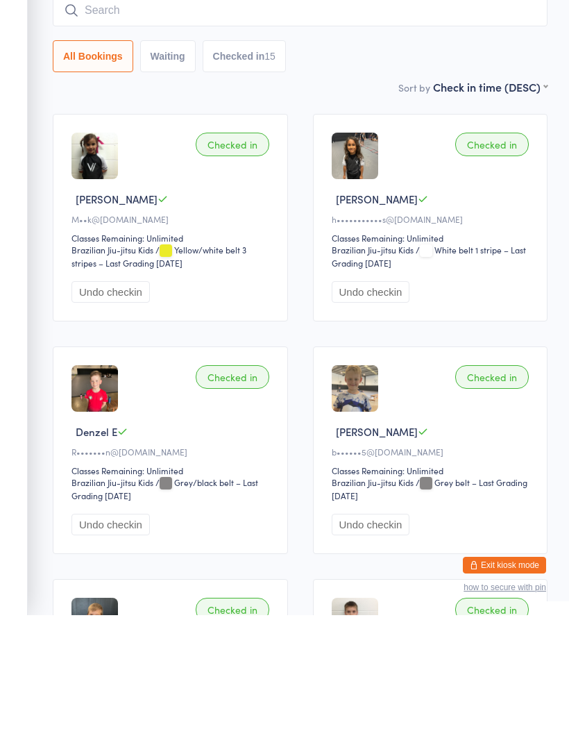
click at [392, 124] on input "search" at bounding box center [300, 140] width 495 height 32
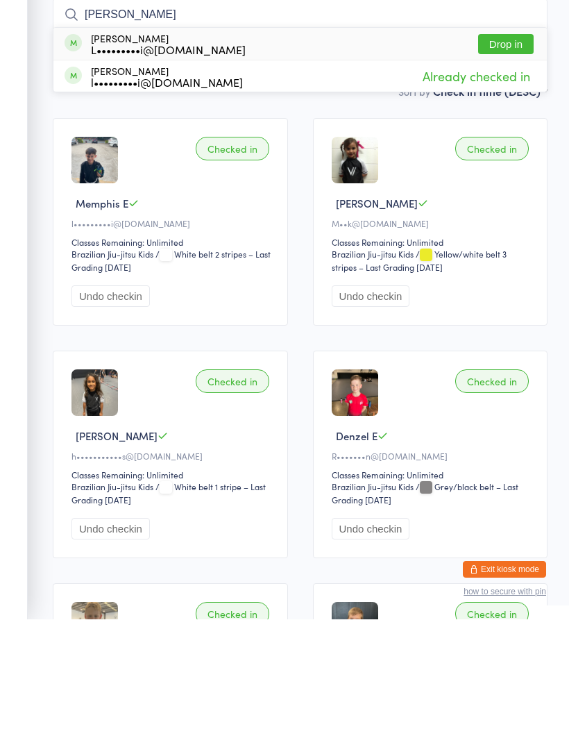
type input "Estevez"
click at [516, 160] on button "Drop in" at bounding box center [506, 170] width 56 height 20
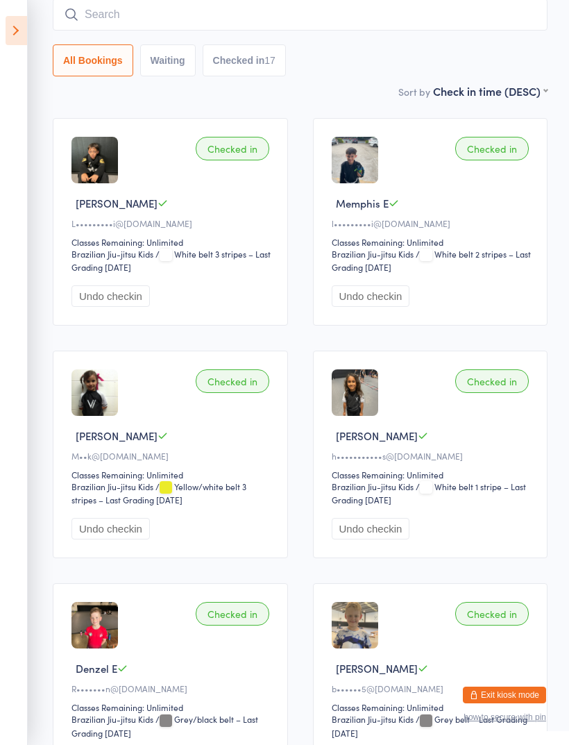
click at [433, 21] on input "search" at bounding box center [300, 15] width 495 height 32
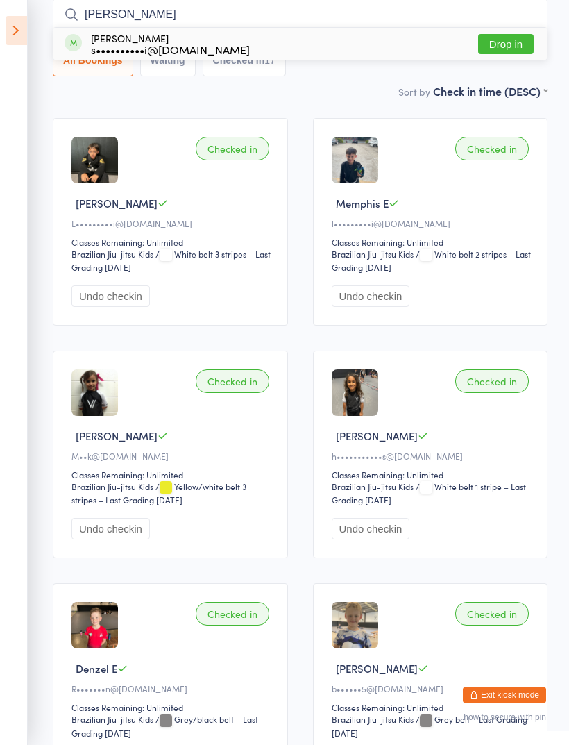
type input "Omar"
click at [512, 53] on button "Drop in" at bounding box center [506, 44] width 56 height 20
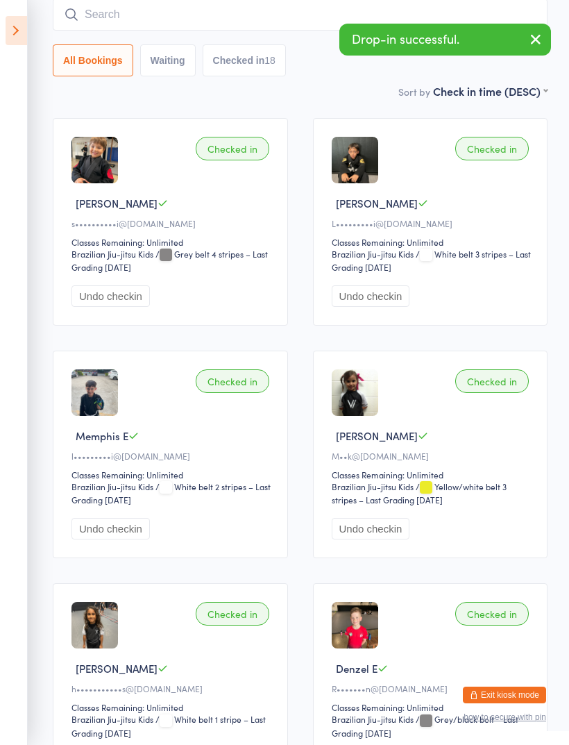
click at [319, 17] on input "search" at bounding box center [300, 15] width 495 height 32
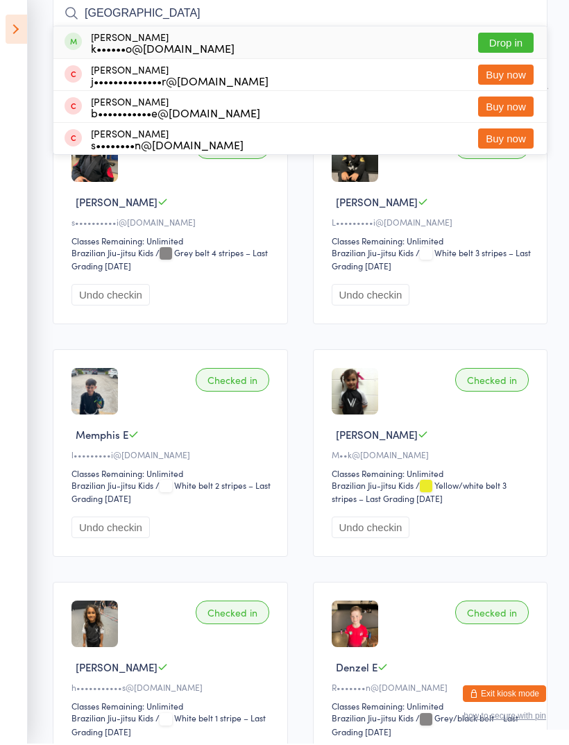
scroll to position [98, 0]
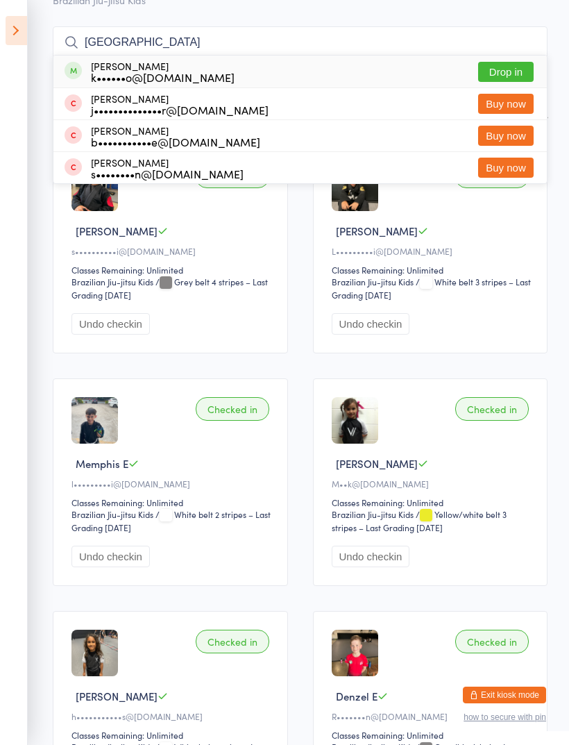
type input "Aden"
click at [505, 74] on button "Drop in" at bounding box center [506, 72] width 56 height 20
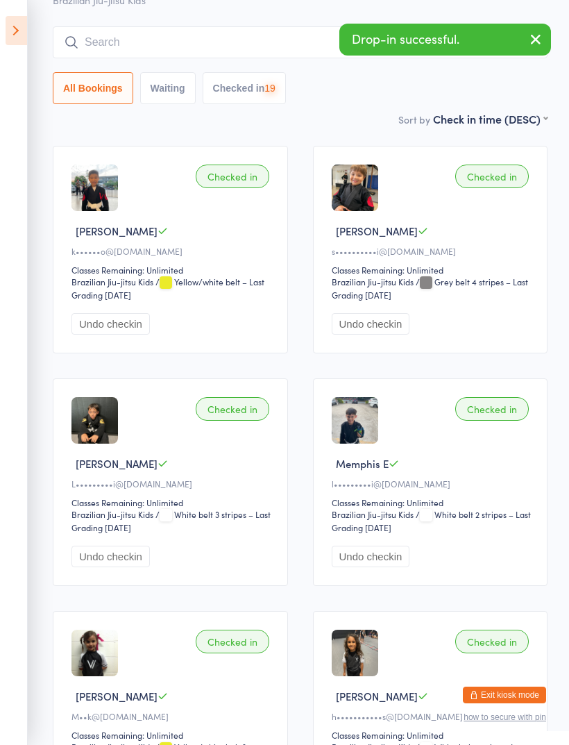
click at [8, 26] on icon at bounding box center [17, 30] width 22 height 29
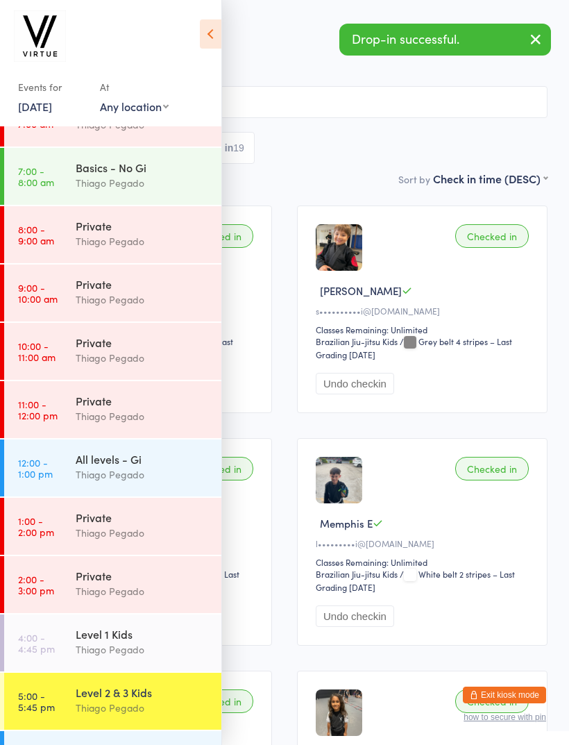
scroll to position [0, 0]
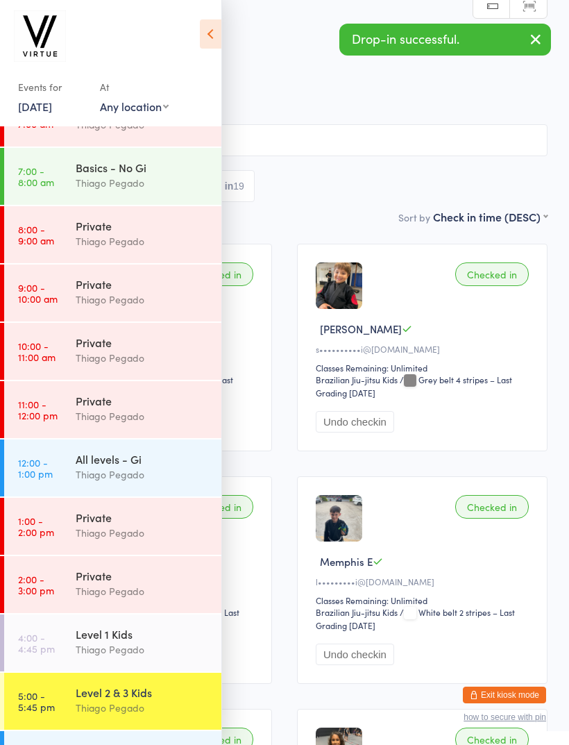
click at [517, 691] on button "Exit kiosk mode" at bounding box center [504, 695] width 83 height 17
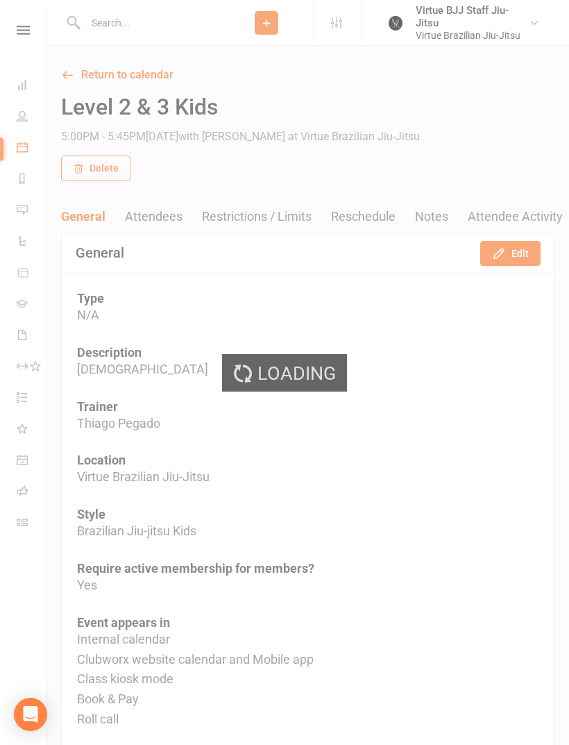
click at [23, 305] on div "Loading" at bounding box center [284, 372] width 569 height 745
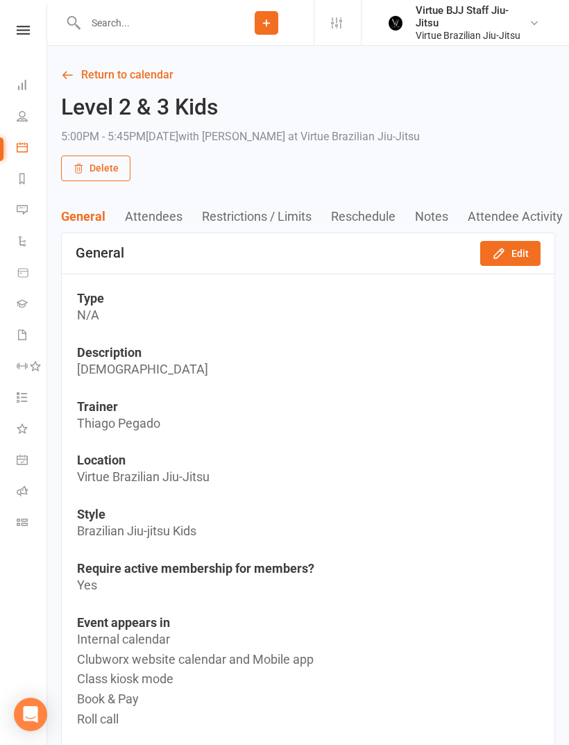
click at [28, 303] on link "Gradings" at bounding box center [32, 305] width 31 height 31
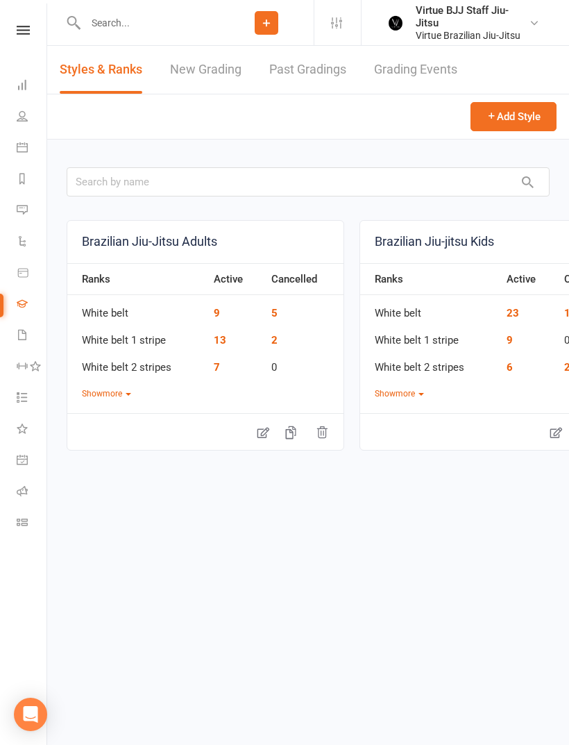
click at [199, 76] on link "New Grading" at bounding box center [206, 70] width 72 height 48
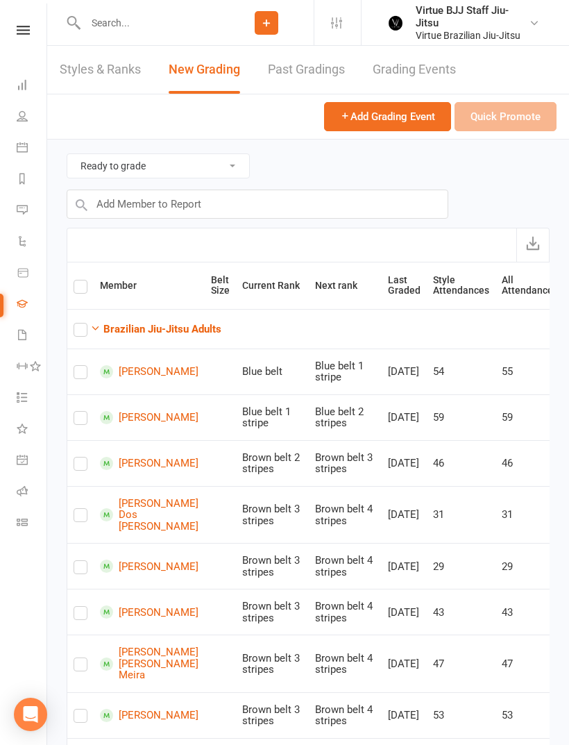
click at [191, 324] on strong "Brazilian Jiu-Jitsu Adults" at bounding box center [162, 329] width 118 height 12
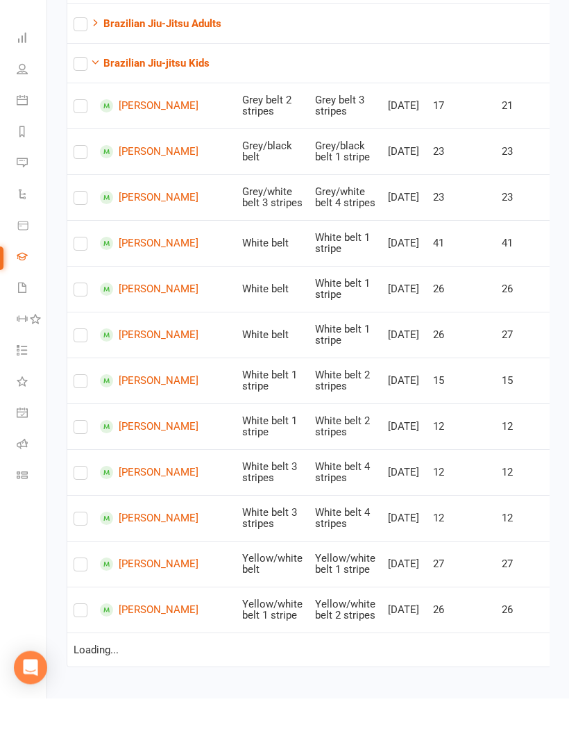
scroll to position [224, 0]
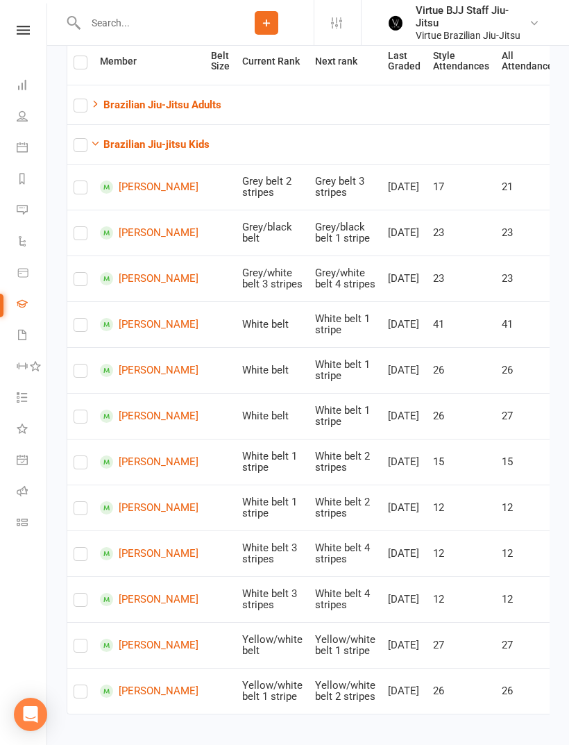
click at [129, 143] on strong "Brazilian Jiu-jitsu Kids" at bounding box center [156, 144] width 106 height 12
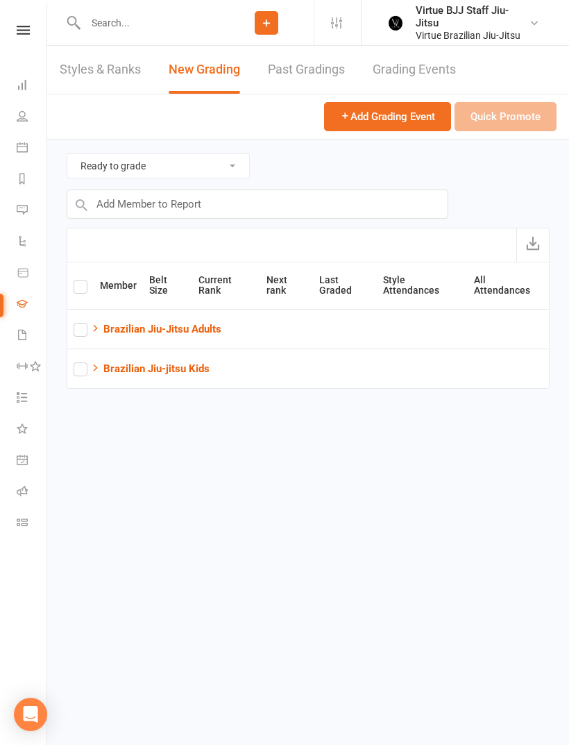
click at [9, 526] on li "Class check-in" at bounding box center [23, 523] width 47 height 31
click at [25, 530] on link "Class check-in" at bounding box center [32, 523] width 31 height 31
click at [110, 328] on strong "Brazilian Jiu-Jitsu Adults" at bounding box center [162, 329] width 118 height 12
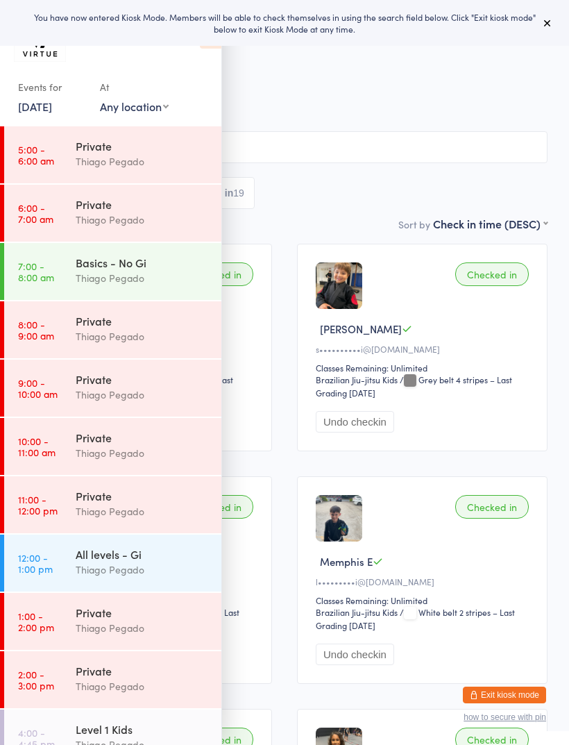
click at [488, 695] on button "Exit kiosk mode" at bounding box center [504, 695] width 83 height 17
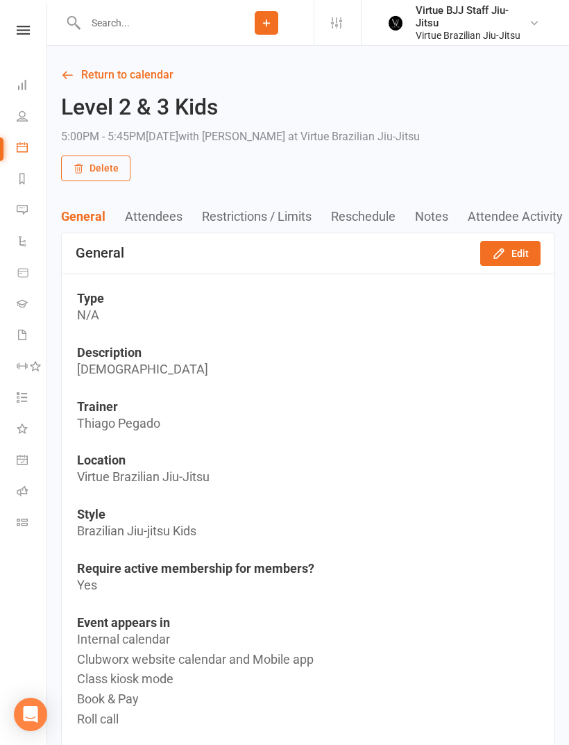
click at [24, 308] on icon at bounding box center [22, 303] width 11 height 11
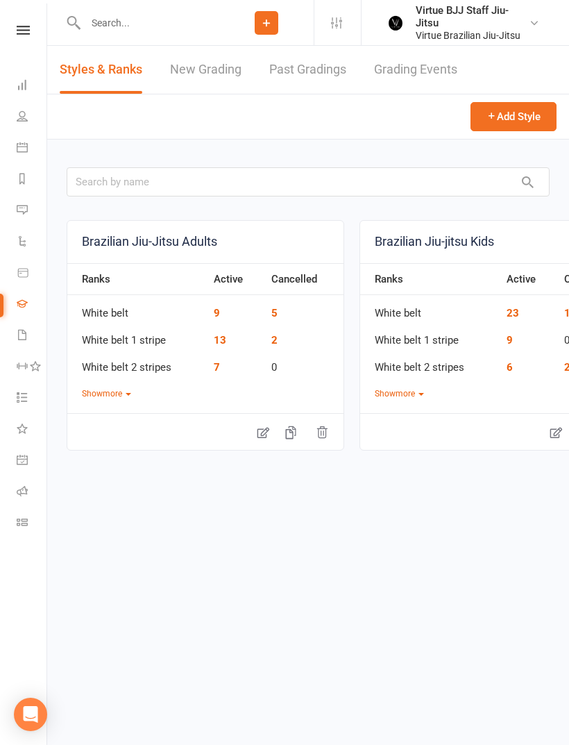
click at [189, 73] on link "New Grading" at bounding box center [206, 70] width 72 height 48
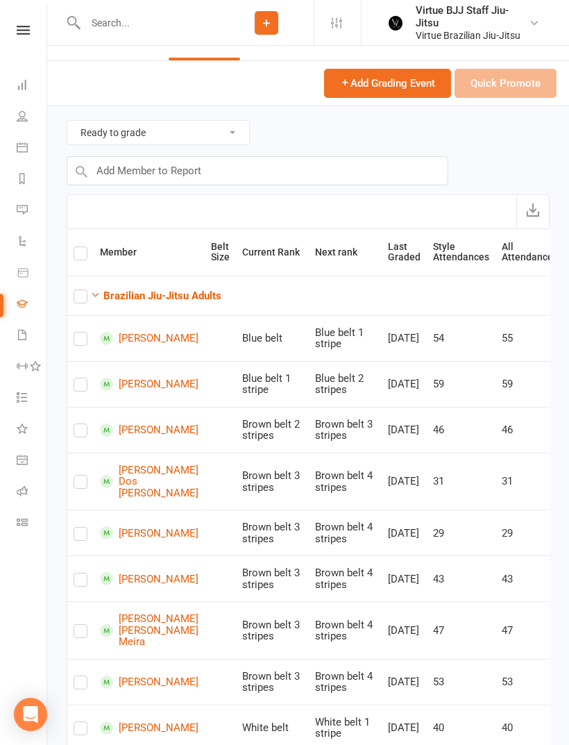
scroll to position [29, 0]
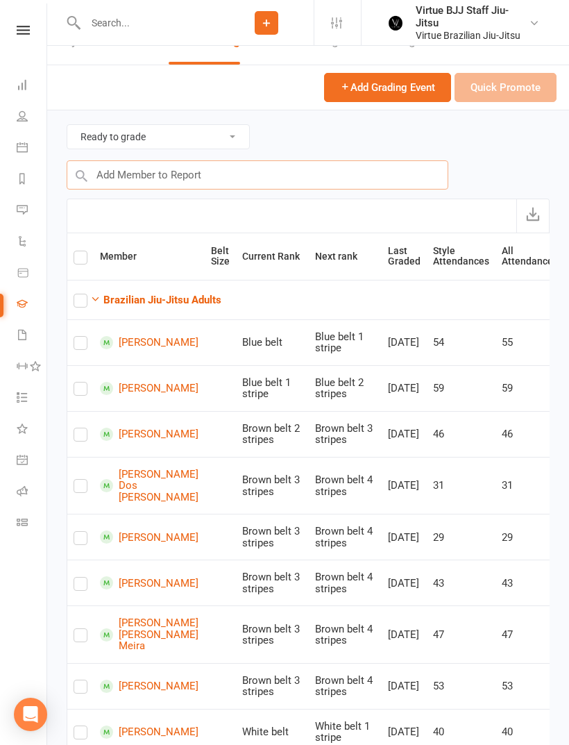
click at [139, 179] on input "text" at bounding box center [258, 174] width 382 height 29
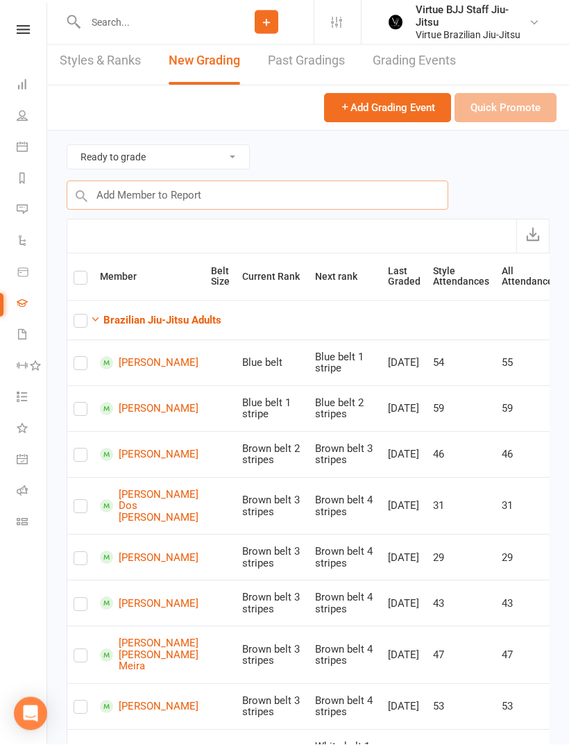
scroll to position [0, 0]
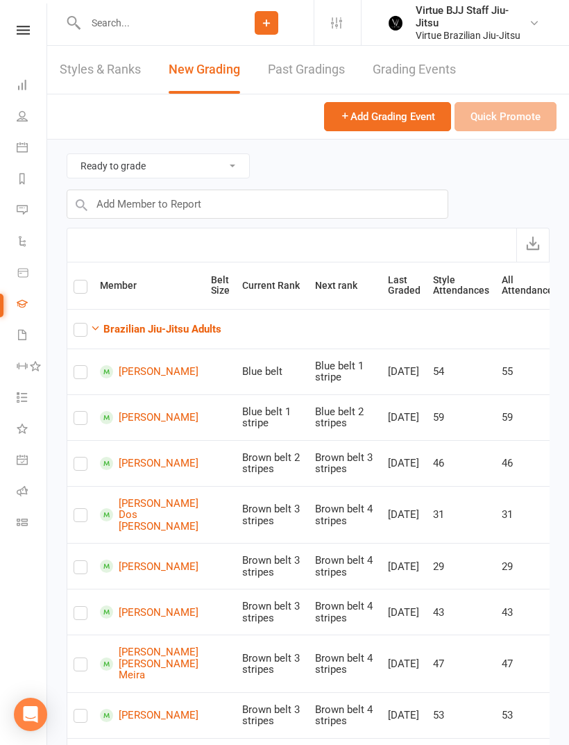
click at [117, 26] on input "text" at bounding box center [150, 22] width 138 height 19
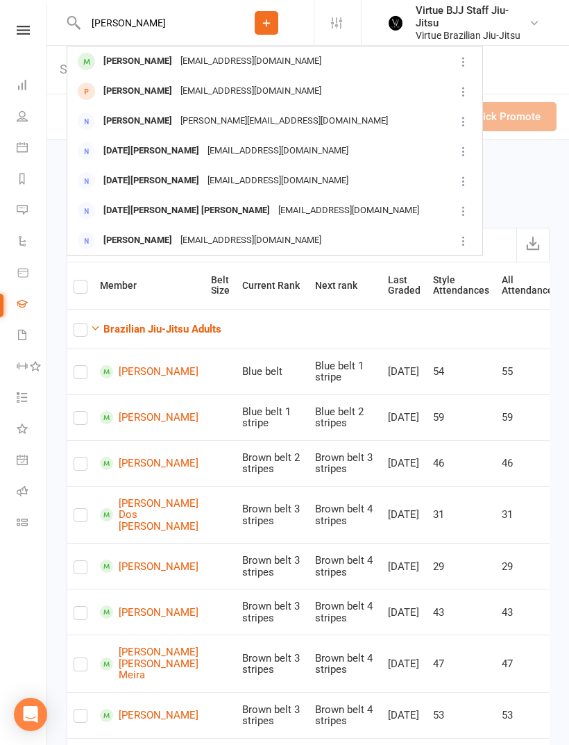
type input "Lucy k"
click at [109, 60] on div "Lucy Kuhn" at bounding box center [137, 61] width 77 height 20
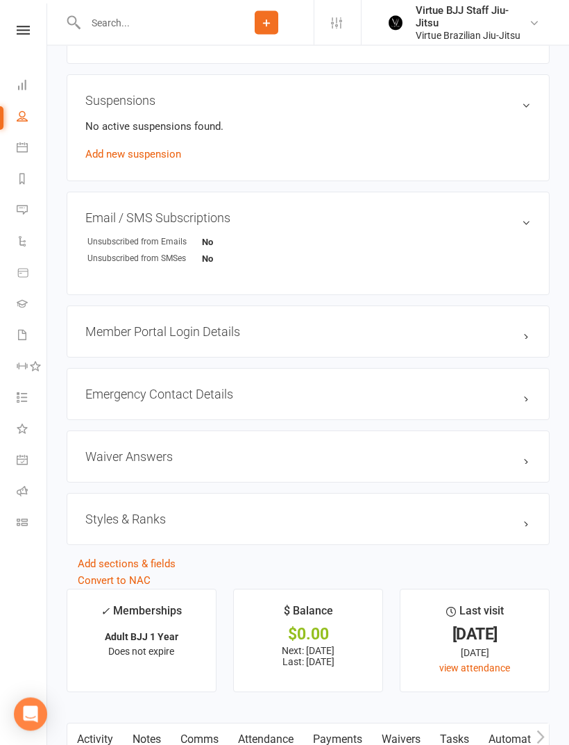
scroll to position [862, 0]
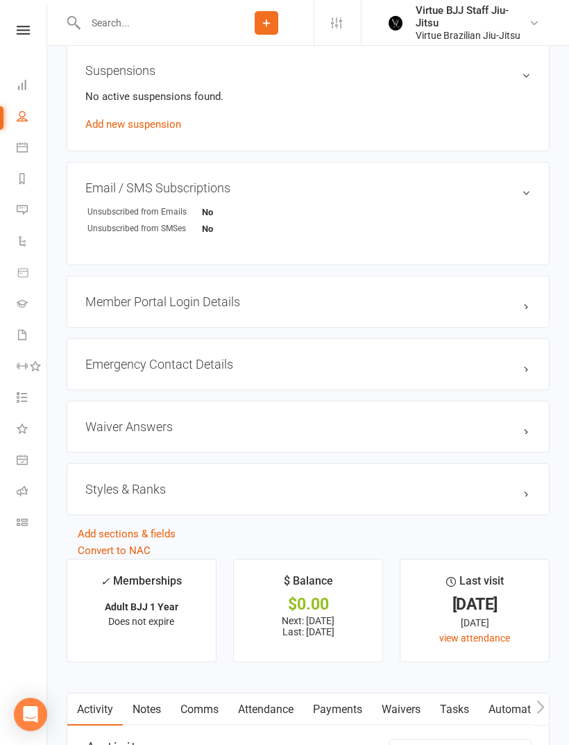
click at [111, 492] on h3 "Styles & Ranks" at bounding box center [308, 489] width 446 height 15
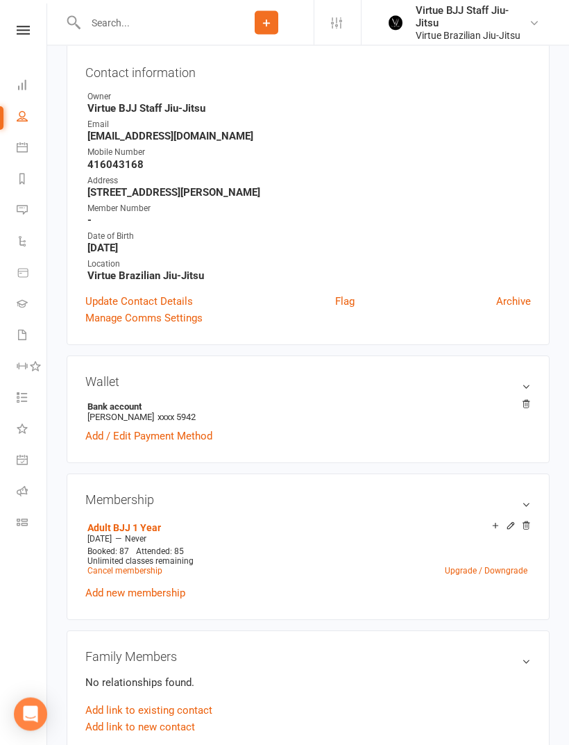
scroll to position [0, 0]
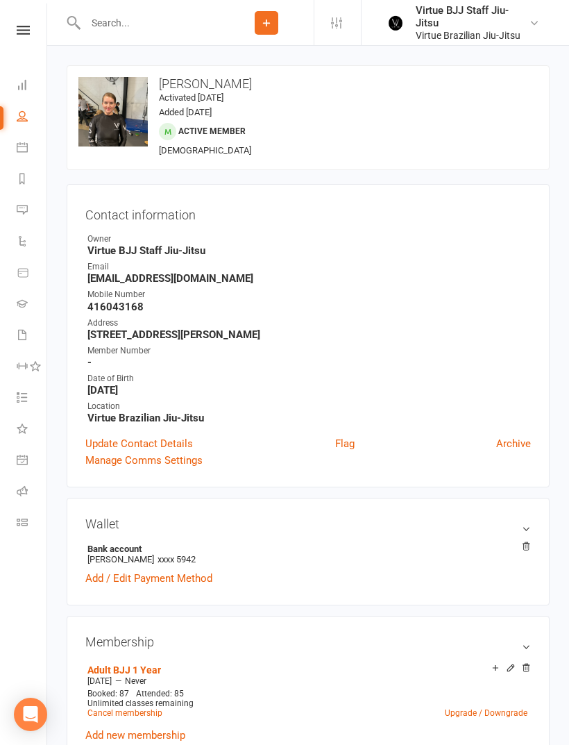
click at [22, 303] on icon at bounding box center [22, 303] width 11 height 11
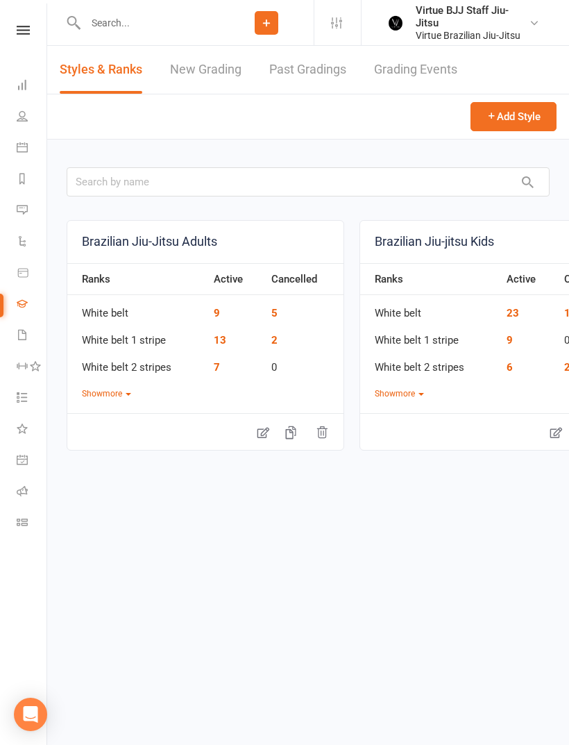
click at [25, 518] on icon at bounding box center [22, 522] width 11 height 11
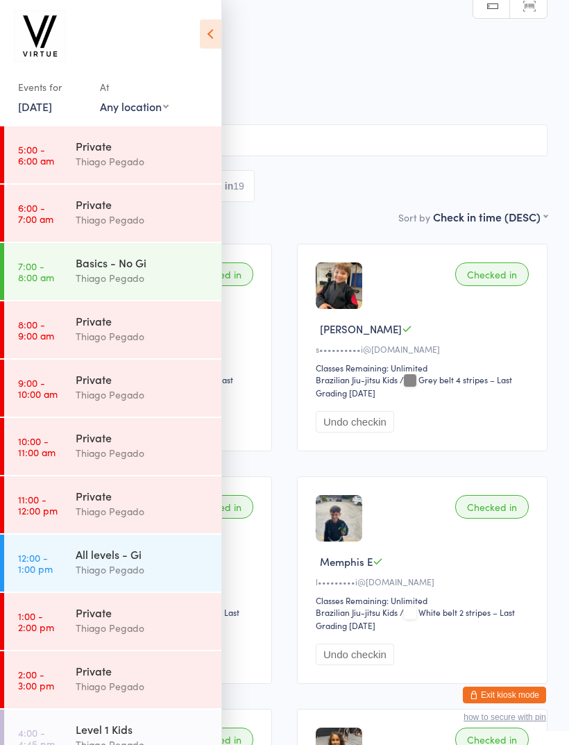
click at [501, 87] on span "Virtue Brazilian Jiu-Jitsu" at bounding box center [274, 84] width 505 height 14
click at [180, 30] on div at bounding box center [104, 39] width 172 height 49
click at [216, 26] on icon at bounding box center [211, 33] width 22 height 29
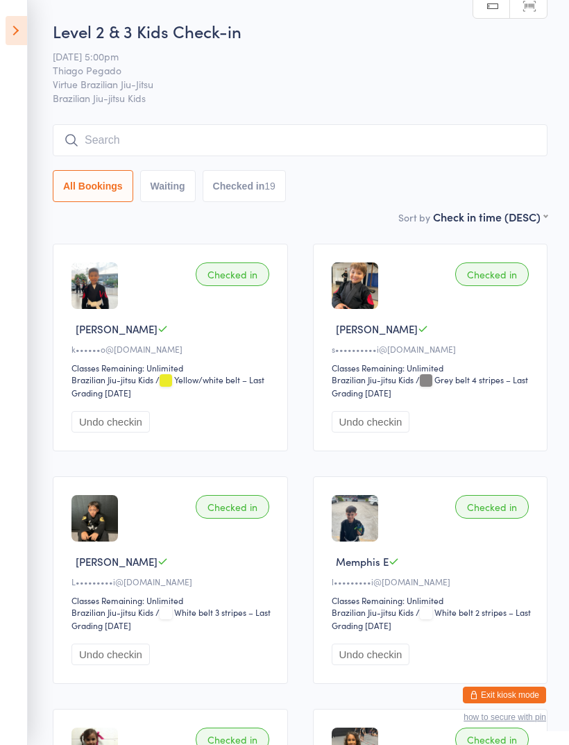
click at [363, 135] on input "search" at bounding box center [300, 140] width 495 height 32
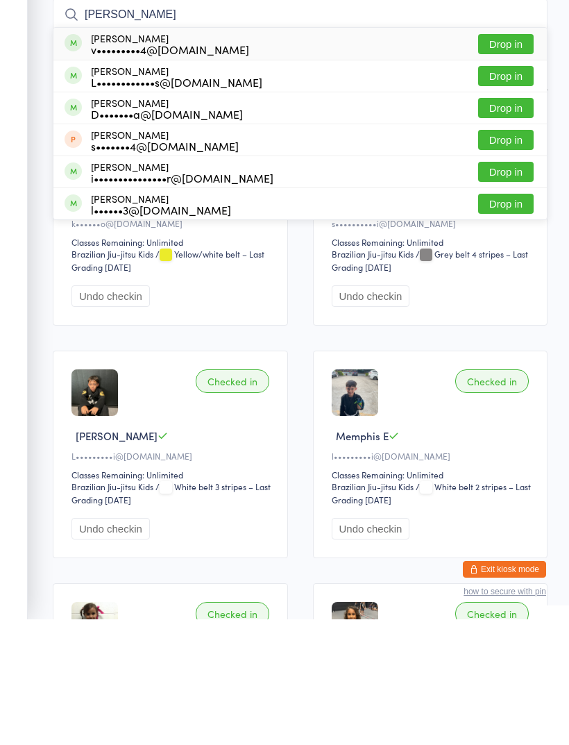
type input "[PERSON_NAME]"
click at [520, 160] on button "Drop in" at bounding box center [506, 170] width 56 height 20
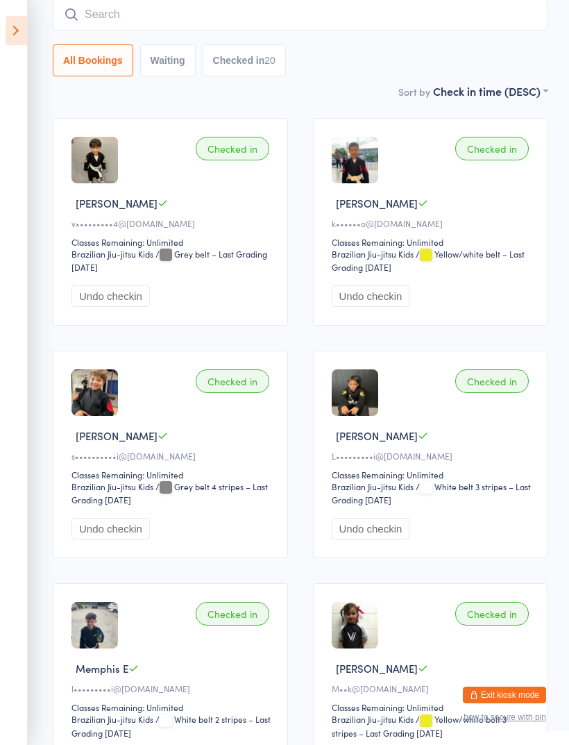
click at [126, 29] on input "search" at bounding box center [300, 15] width 495 height 32
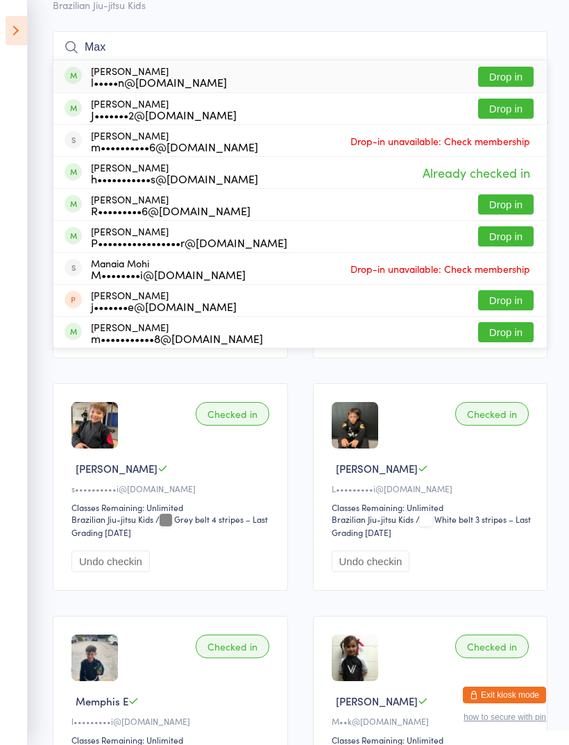
scroll to position [92, 0]
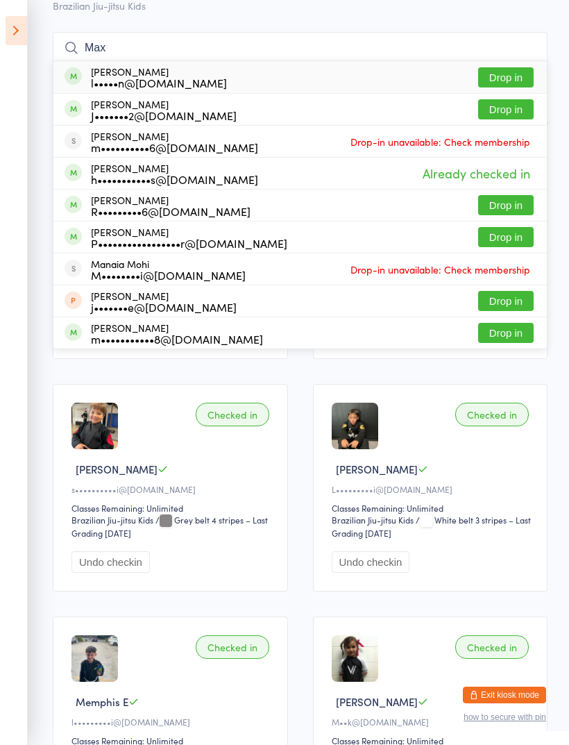
type input "Max"
click at [521, 77] on button "Drop in" at bounding box center [506, 77] width 56 height 20
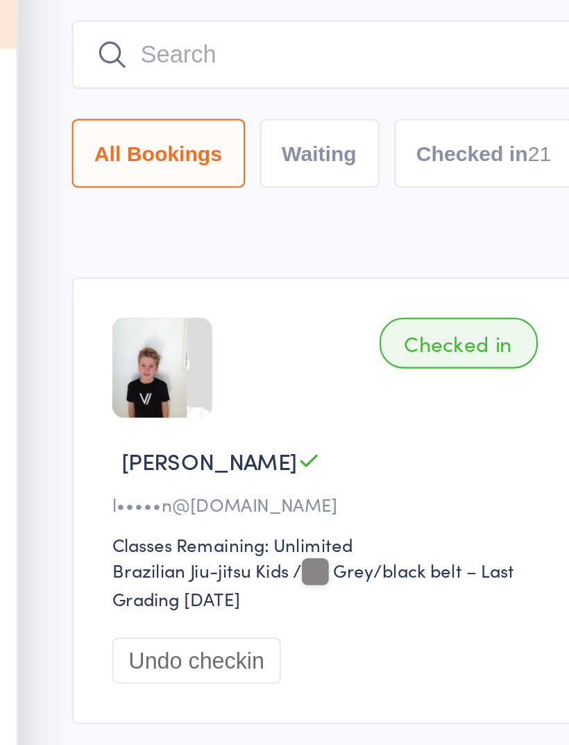
scroll to position [0, 0]
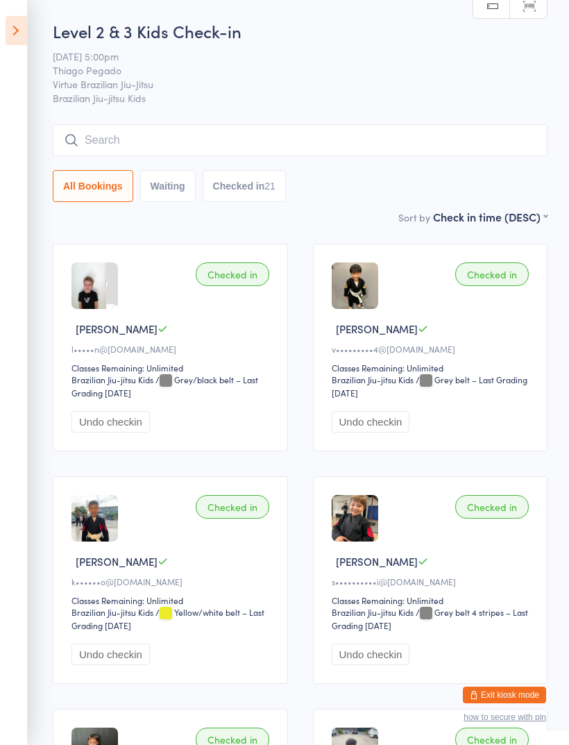
click at [97, 146] on input "search" at bounding box center [300, 140] width 495 height 32
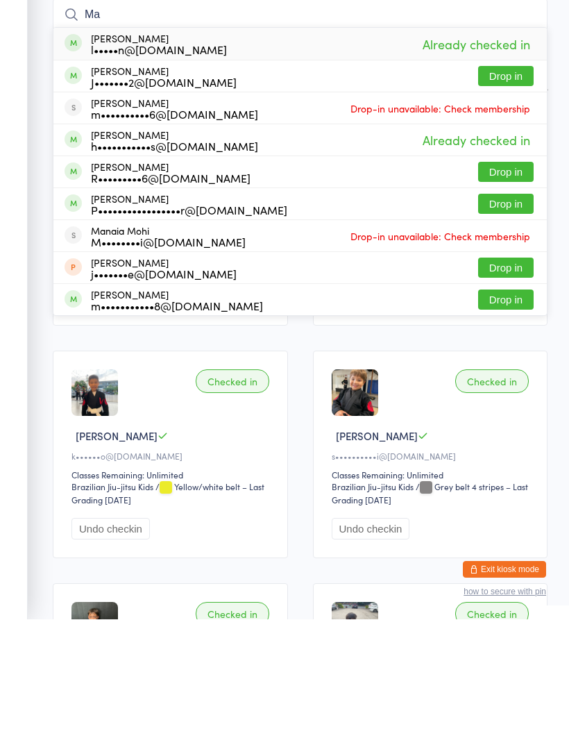
type input "M"
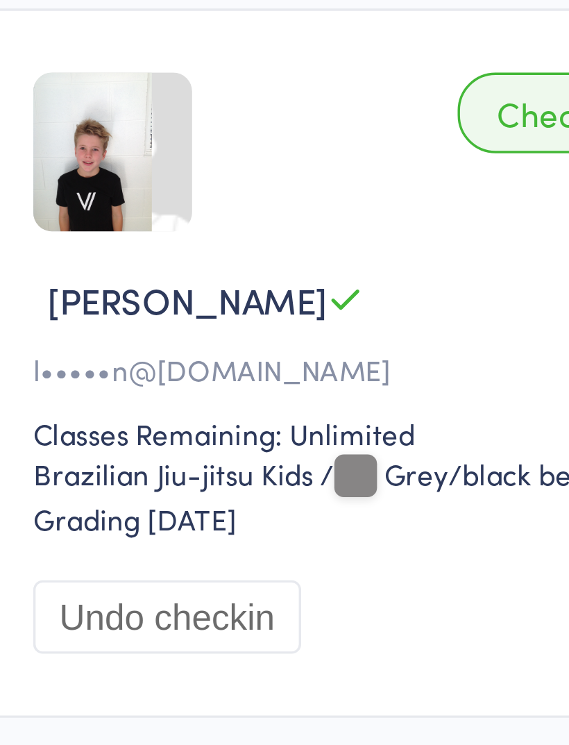
scroll to position [1, 0]
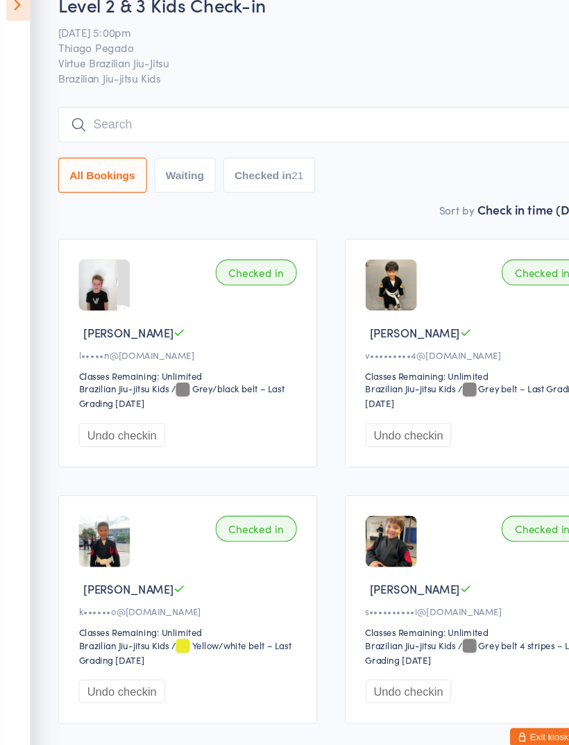
click at [299, 129] on input "search" at bounding box center [300, 140] width 495 height 32
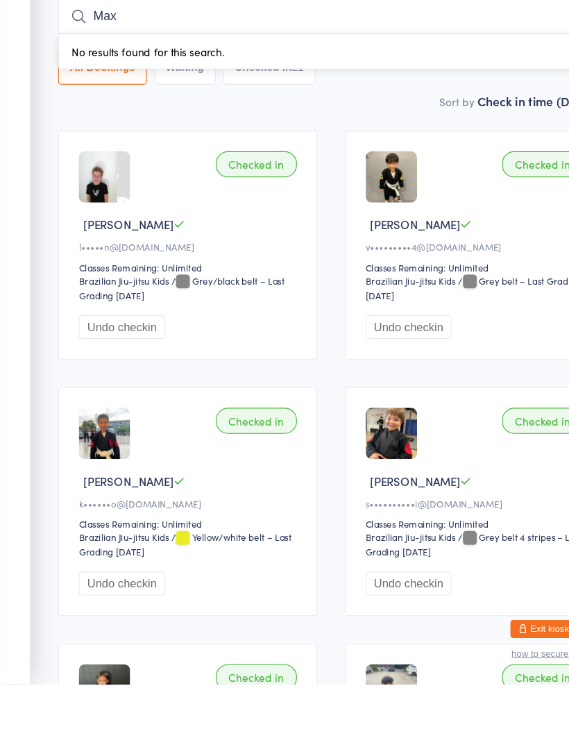
type input "Max"
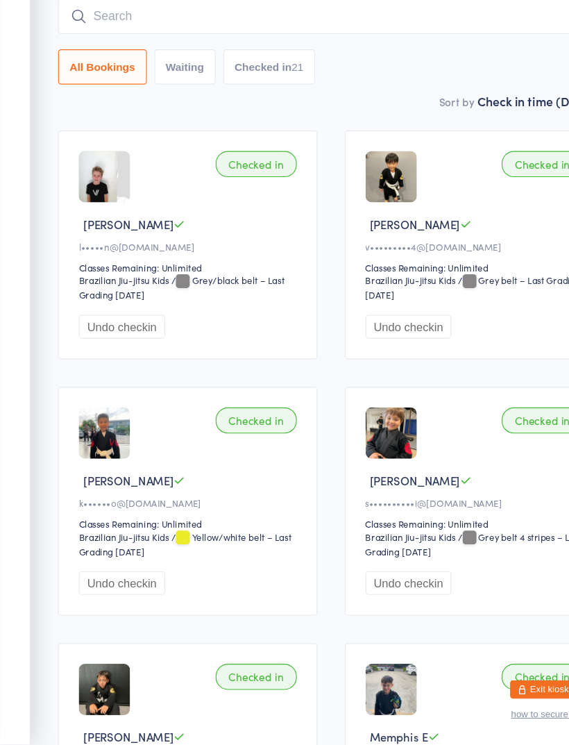
click at [132, 355] on button "Undo checkin" at bounding box center [111, 366] width 78 height 22
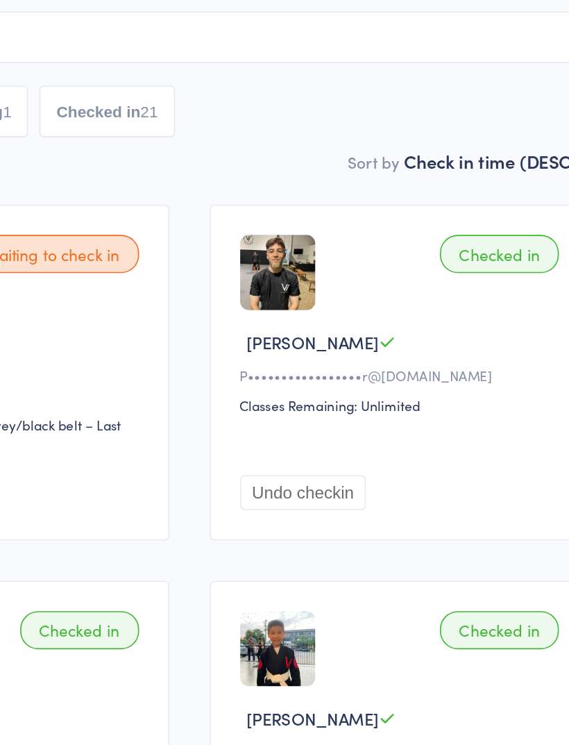
scroll to position [0, 0]
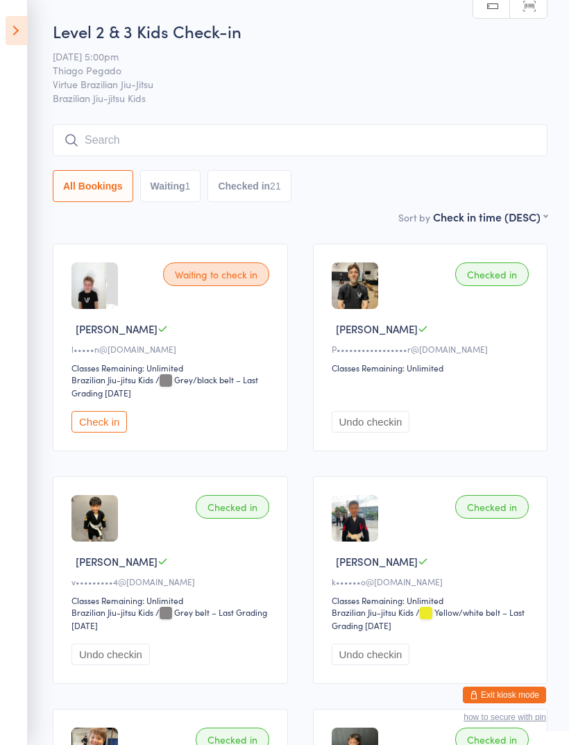
click at [351, 428] on button "Undo checkin" at bounding box center [371, 422] width 78 height 22
click at [20, 29] on icon at bounding box center [17, 30] width 22 height 29
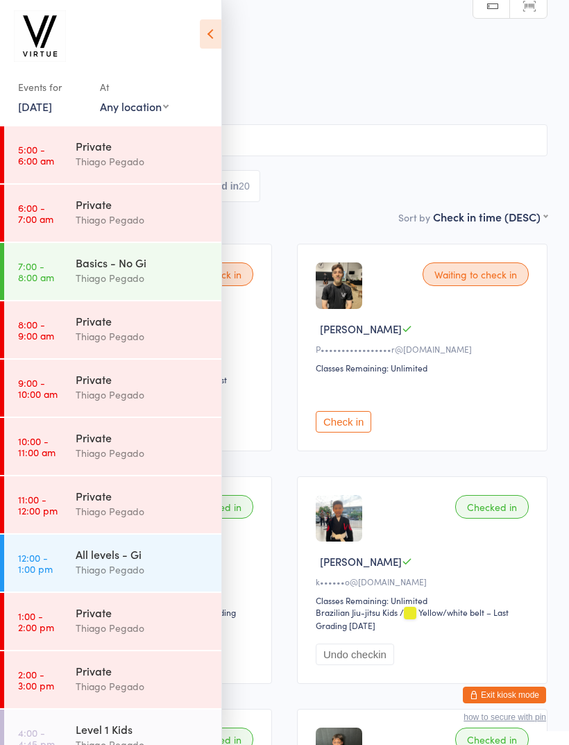
click at [206, 35] on icon at bounding box center [211, 33] width 22 height 29
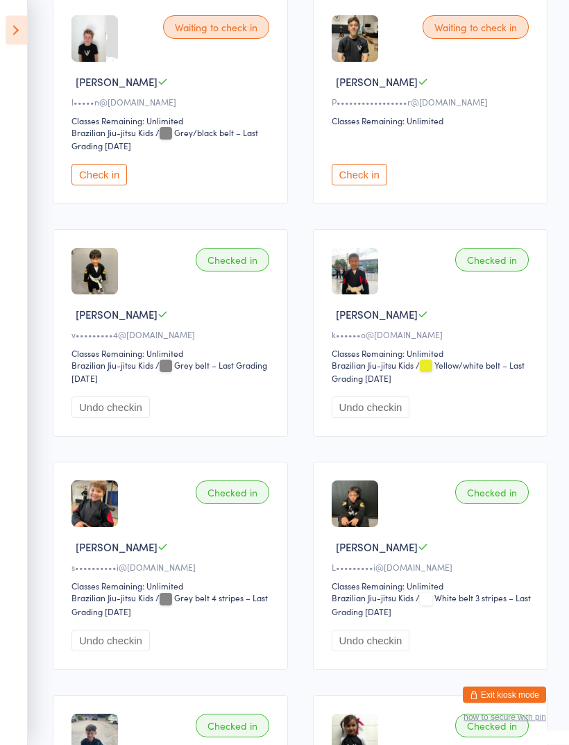
scroll to position [255, 0]
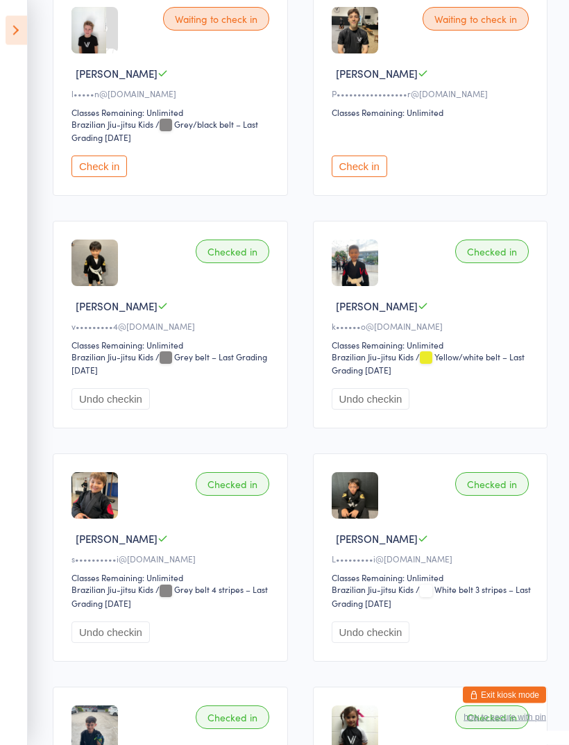
click at [18, 31] on icon at bounding box center [17, 30] width 22 height 29
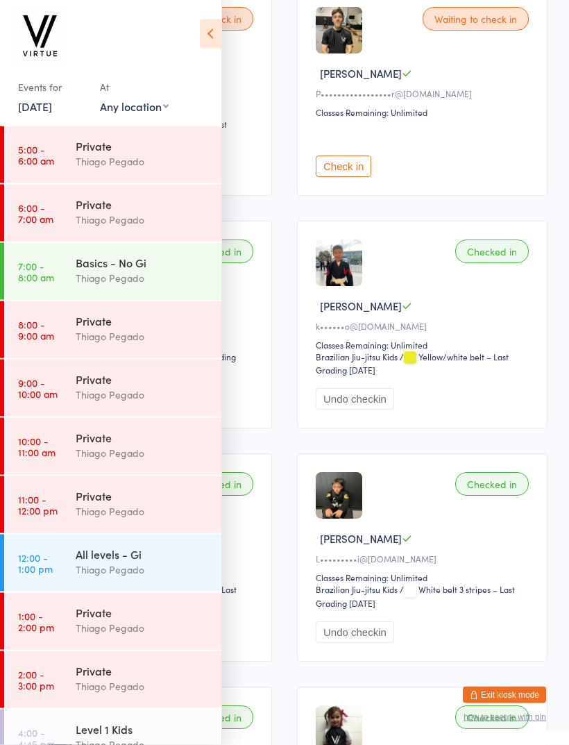
scroll to position [256, 0]
click at [36, 108] on link "[DATE]" at bounding box center [35, 106] width 34 height 15
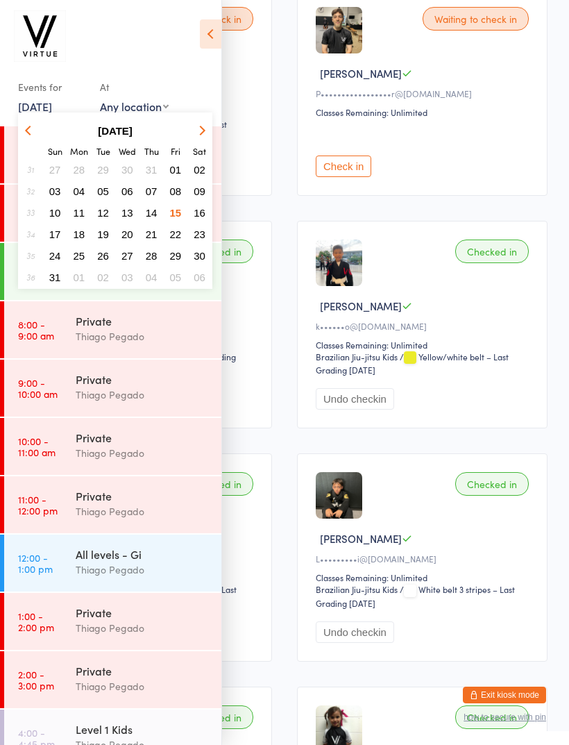
click at [79, 217] on span "11" at bounding box center [80, 213] width 12 height 12
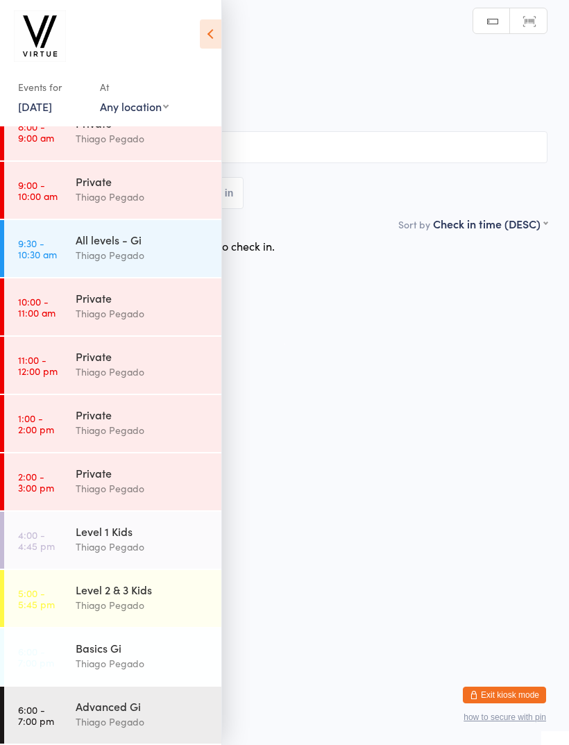
scroll to position [198, 0]
click at [203, 35] on icon at bounding box center [211, 33] width 22 height 29
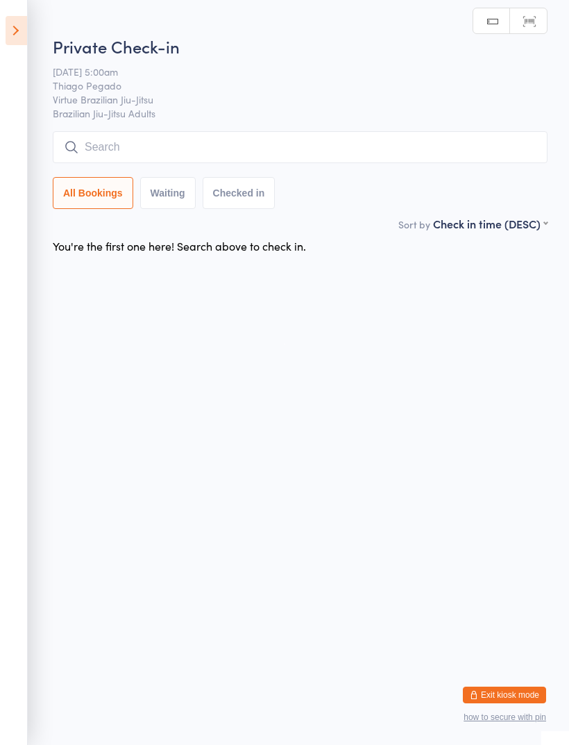
click at [17, 17] on icon at bounding box center [17, 30] width 22 height 29
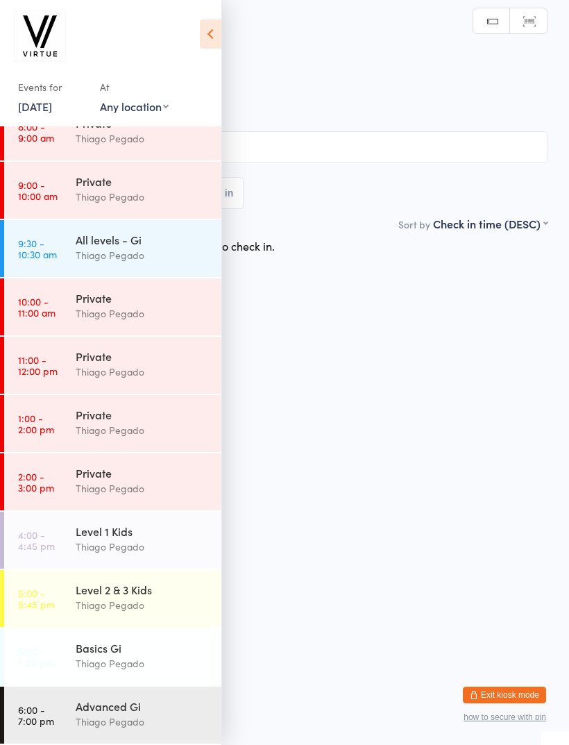
click at [85, 587] on div "Level 2 & 3 Kids" at bounding box center [143, 589] width 134 height 15
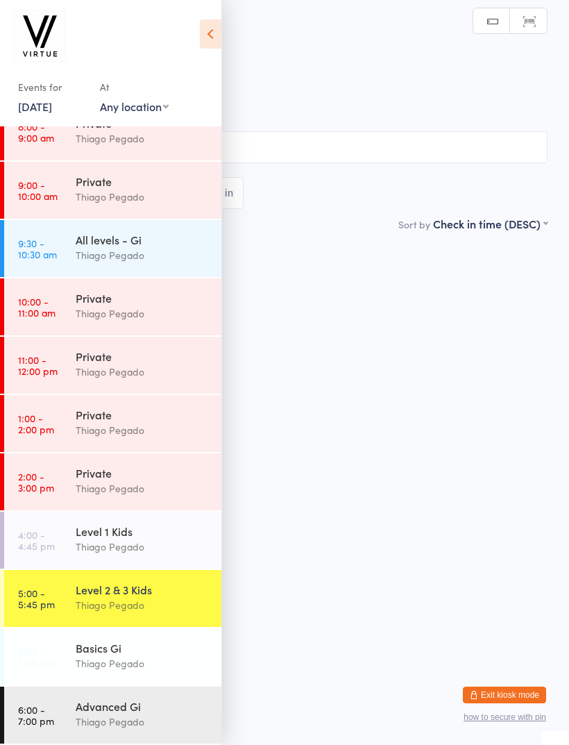
click at [210, 42] on icon at bounding box center [211, 33] width 22 height 29
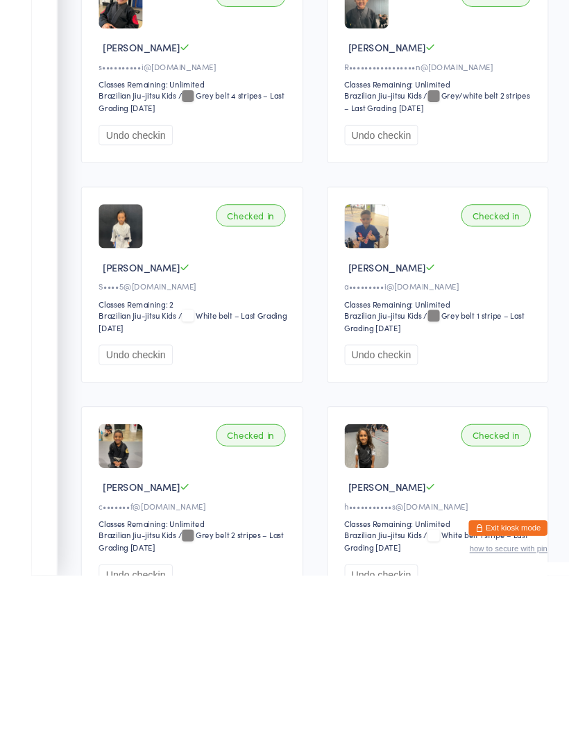
scroll to position [2141, 0]
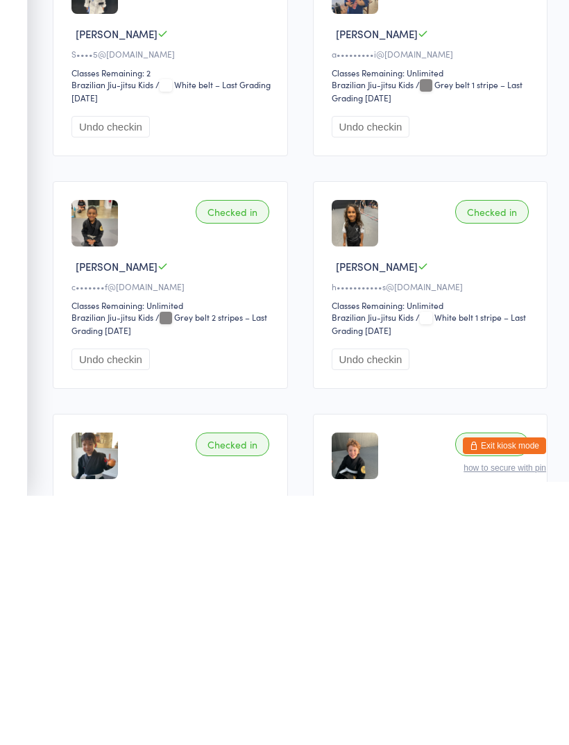
click at [15, 31] on aside "Events for [DATE] D Aug, [GEOGRAPHIC_DATA] [DATE] Sun Mon Tue Wed Thu Fri Sat 3…" at bounding box center [14, 372] width 28 height 745
click at [18, 31] on aside "Events for [DATE] D Aug, [GEOGRAPHIC_DATA] [DATE] Sun Mon Tue Wed Thu Fri Sat 3…" at bounding box center [14, 372] width 28 height 745
click at [10, 40] on aside "Events for [DATE] D Aug, [GEOGRAPHIC_DATA] [DATE] Sun Mon Tue Wed Thu Fri Sat 3…" at bounding box center [14, 372] width 28 height 745
click at [17, 26] on aside "Events for [DATE] D Aug, [GEOGRAPHIC_DATA] [DATE] Sun Mon Tue Wed Thu Fri Sat 3…" at bounding box center [14, 372] width 28 height 745
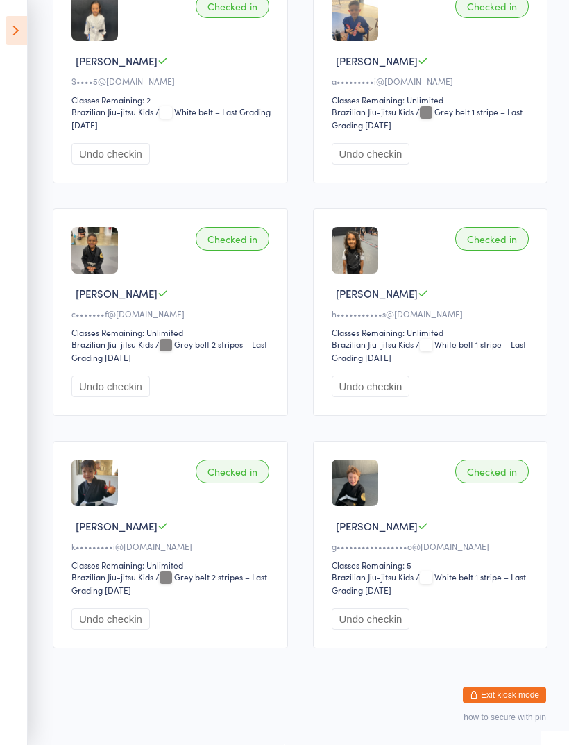
click at [22, 35] on icon at bounding box center [17, 30] width 22 height 29
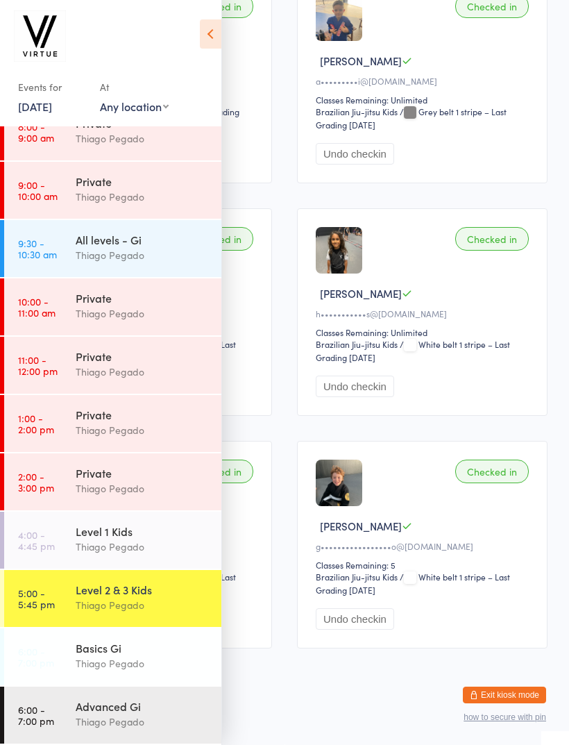
scroll to position [153, 0]
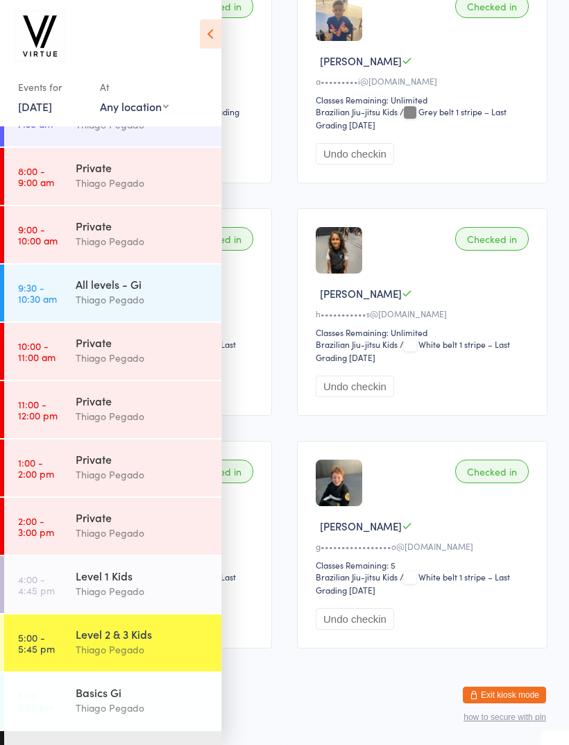
click at [29, 103] on link "[DATE]" at bounding box center [35, 106] width 34 height 15
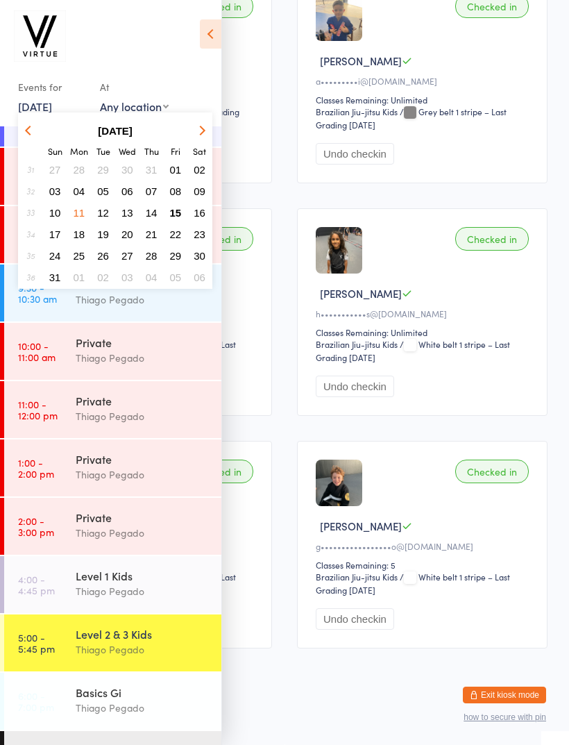
click at [176, 217] on span "15" at bounding box center [176, 213] width 12 height 12
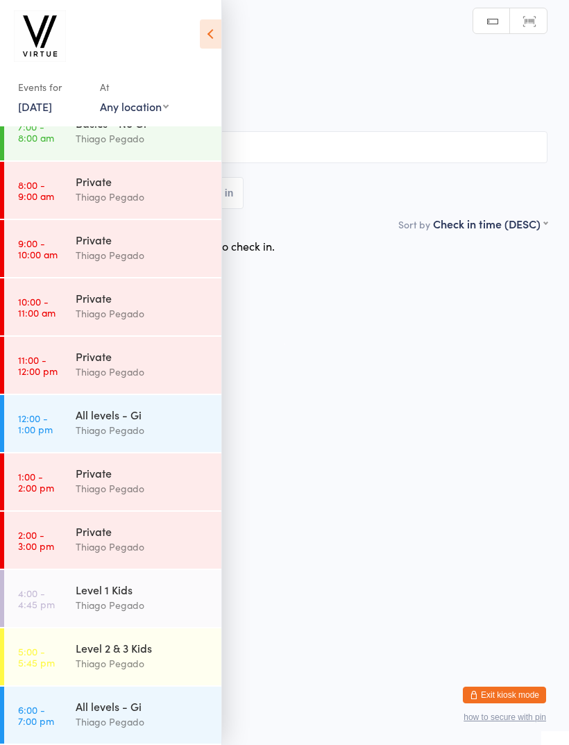
scroll to position [140, 0]
click at [101, 657] on div "Thiago Pegado" at bounding box center [143, 663] width 134 height 16
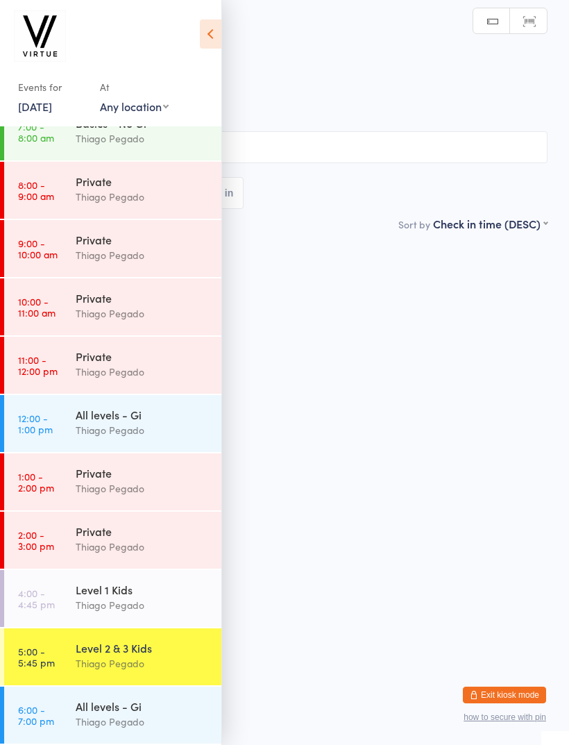
click at [107, 648] on div "Level 2 & 3 Kids" at bounding box center [143, 647] width 134 height 15
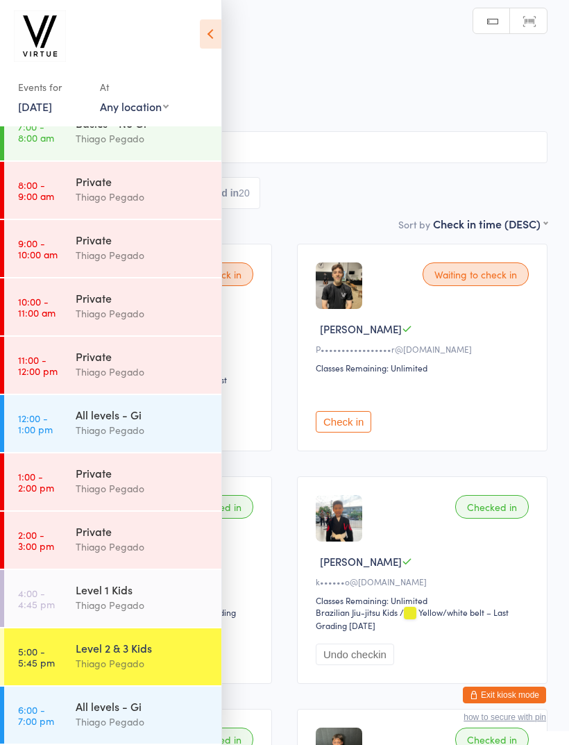
click at [203, 35] on icon at bounding box center [211, 33] width 22 height 29
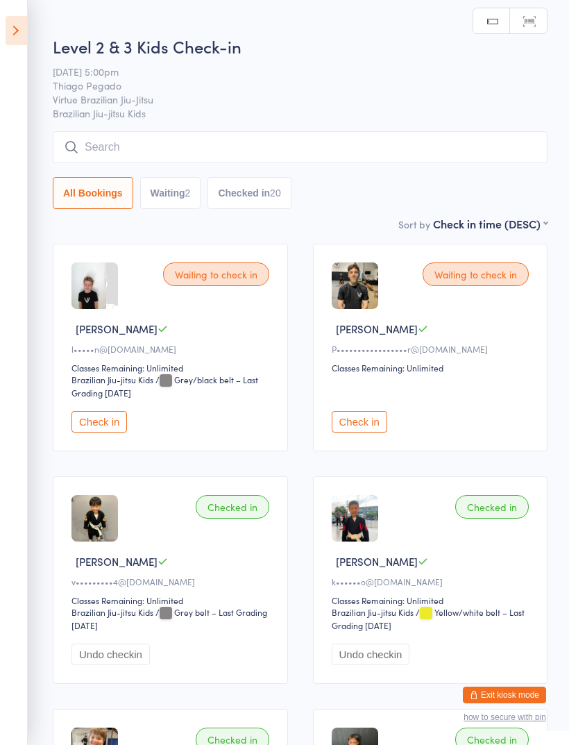
click at [160, 156] on input "search" at bounding box center [300, 147] width 495 height 32
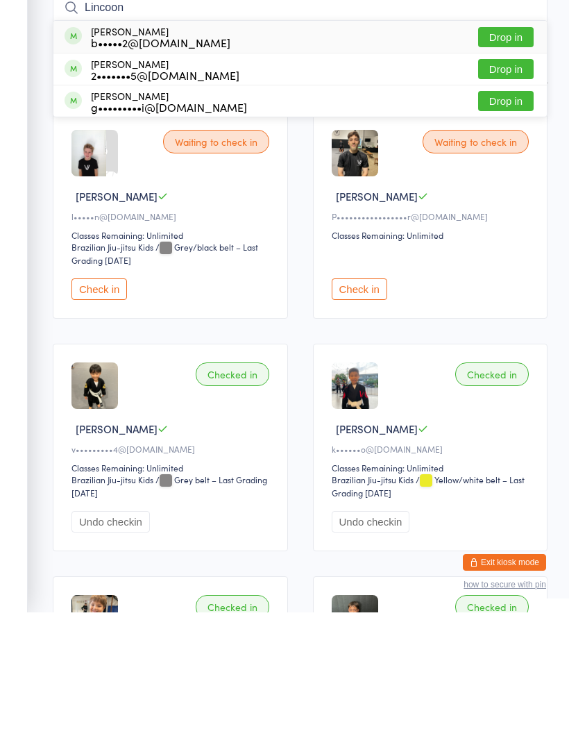
type input "Lincoon"
click at [499, 160] on button "Drop in" at bounding box center [506, 170] width 56 height 20
